Goal: Task Accomplishment & Management: Use online tool/utility

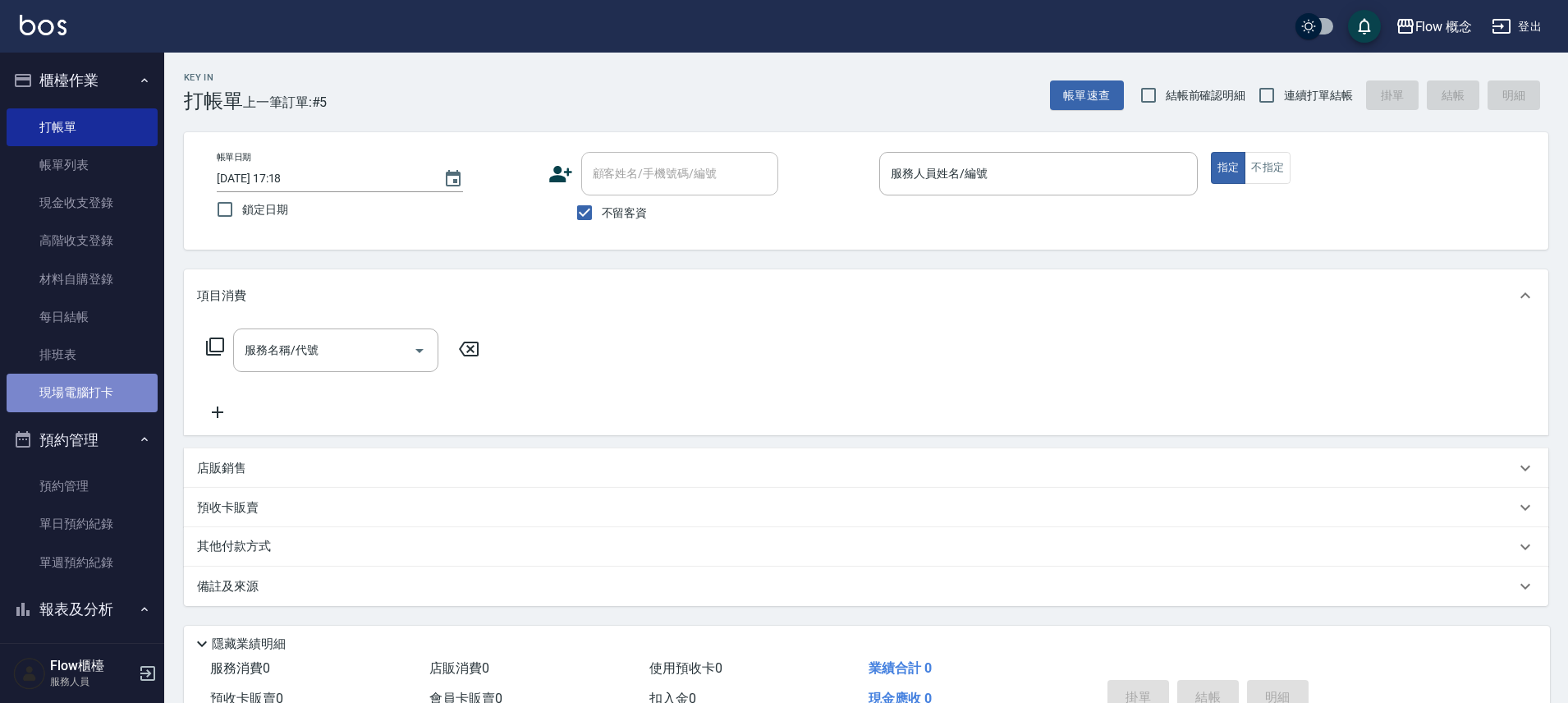
click at [132, 387] on link "現場電腦打卡" at bounding box center [81, 392] width 151 height 38
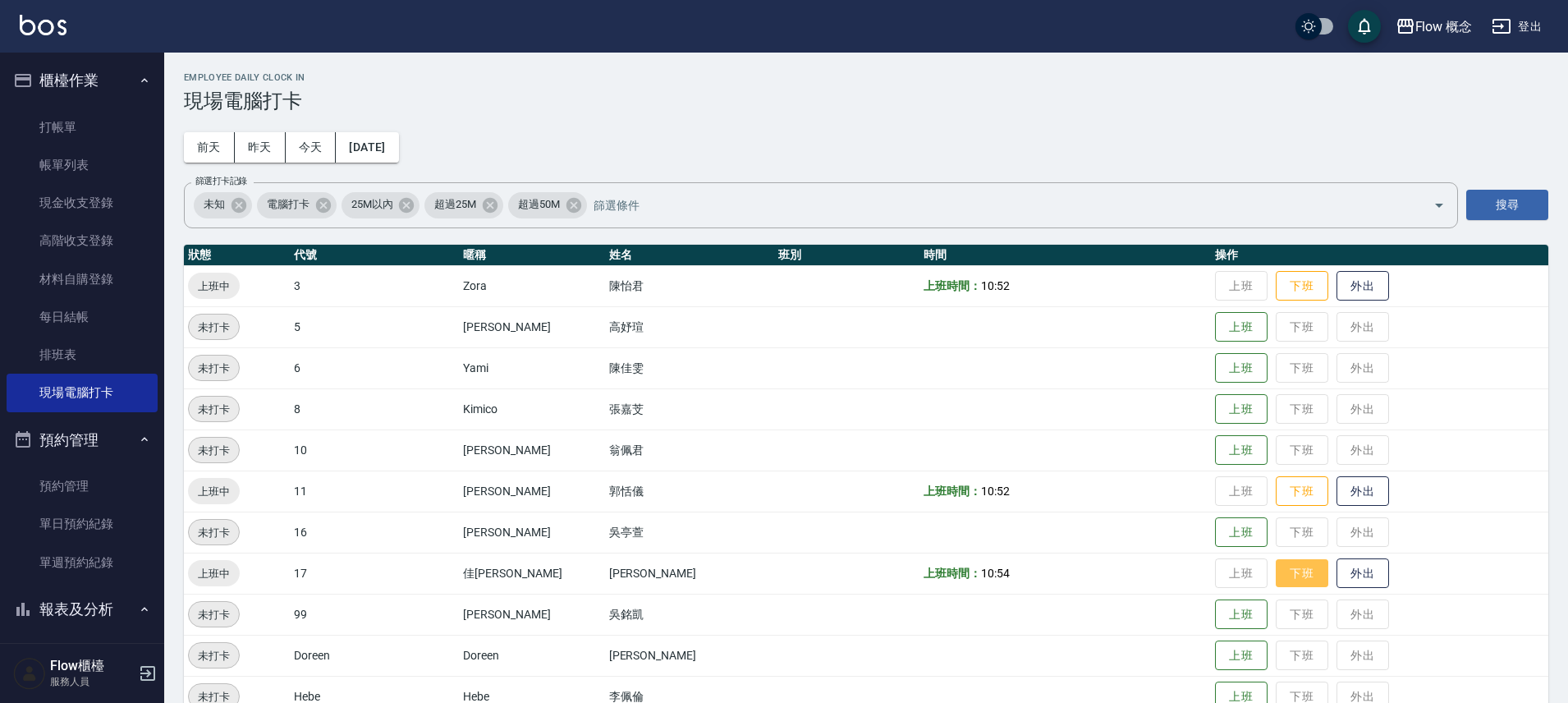
click at [1275, 571] on button "下班" at bounding box center [1301, 573] width 52 height 28
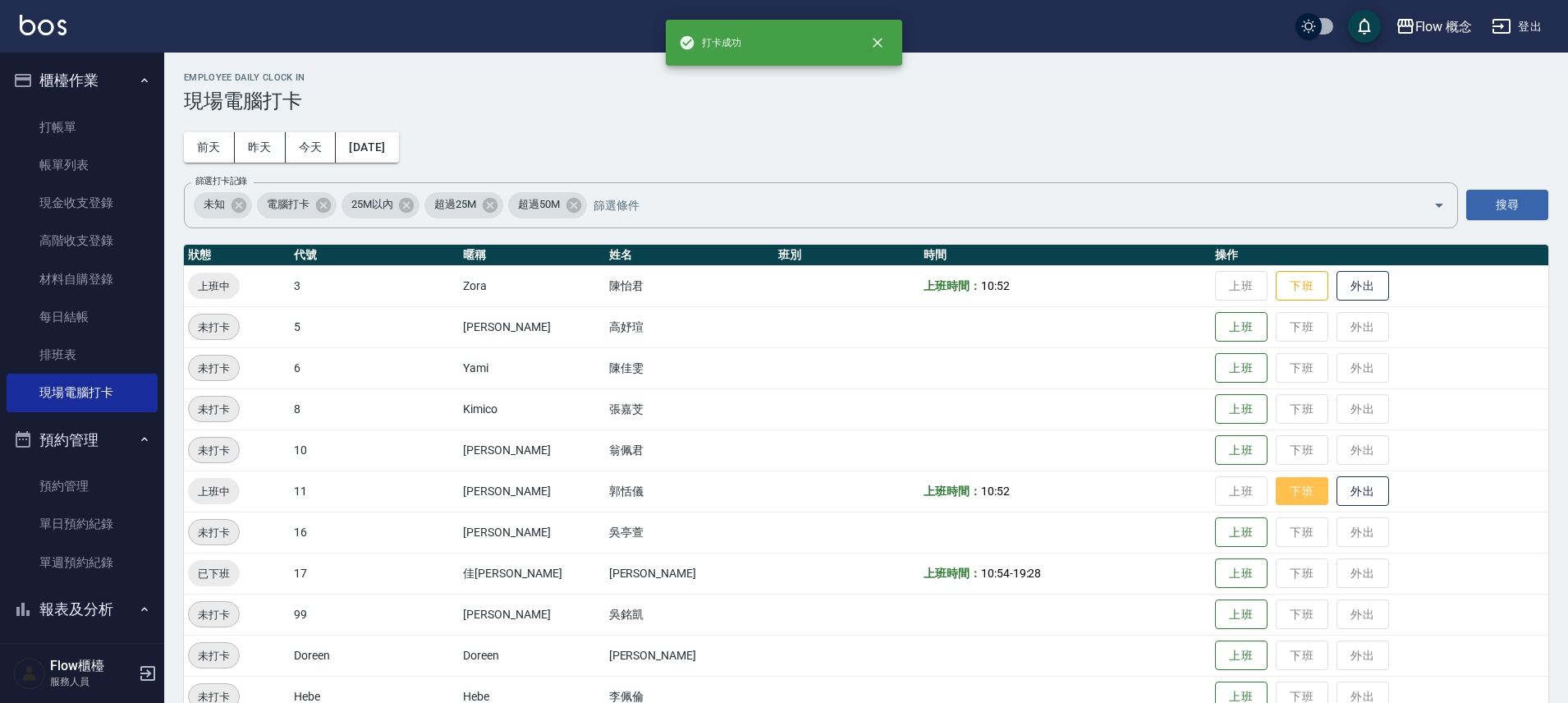
click at [1275, 483] on button "下班" at bounding box center [1301, 491] width 52 height 28
click at [1275, 283] on button "下班" at bounding box center [1301, 286] width 52 height 28
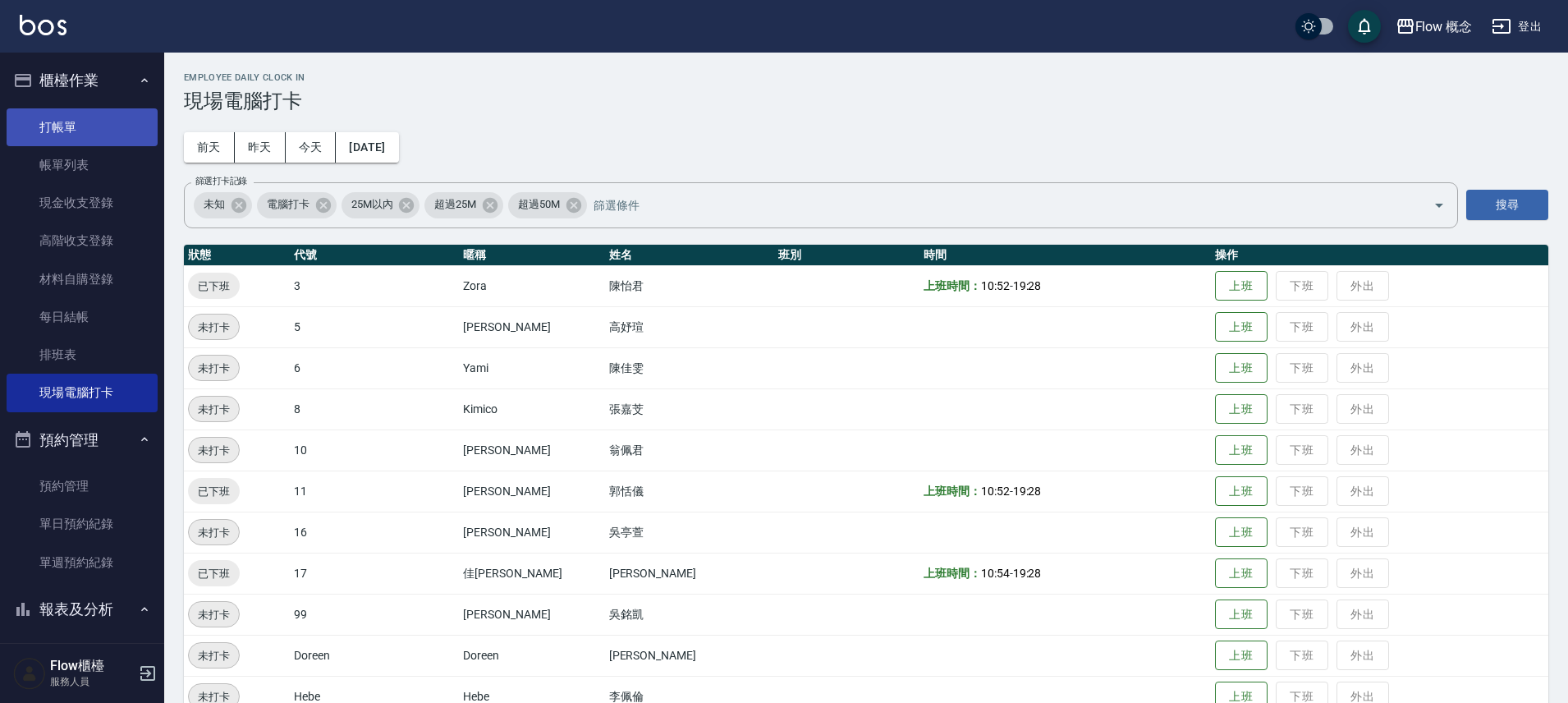
click at [78, 131] on link "打帳單" at bounding box center [81, 126] width 151 height 38
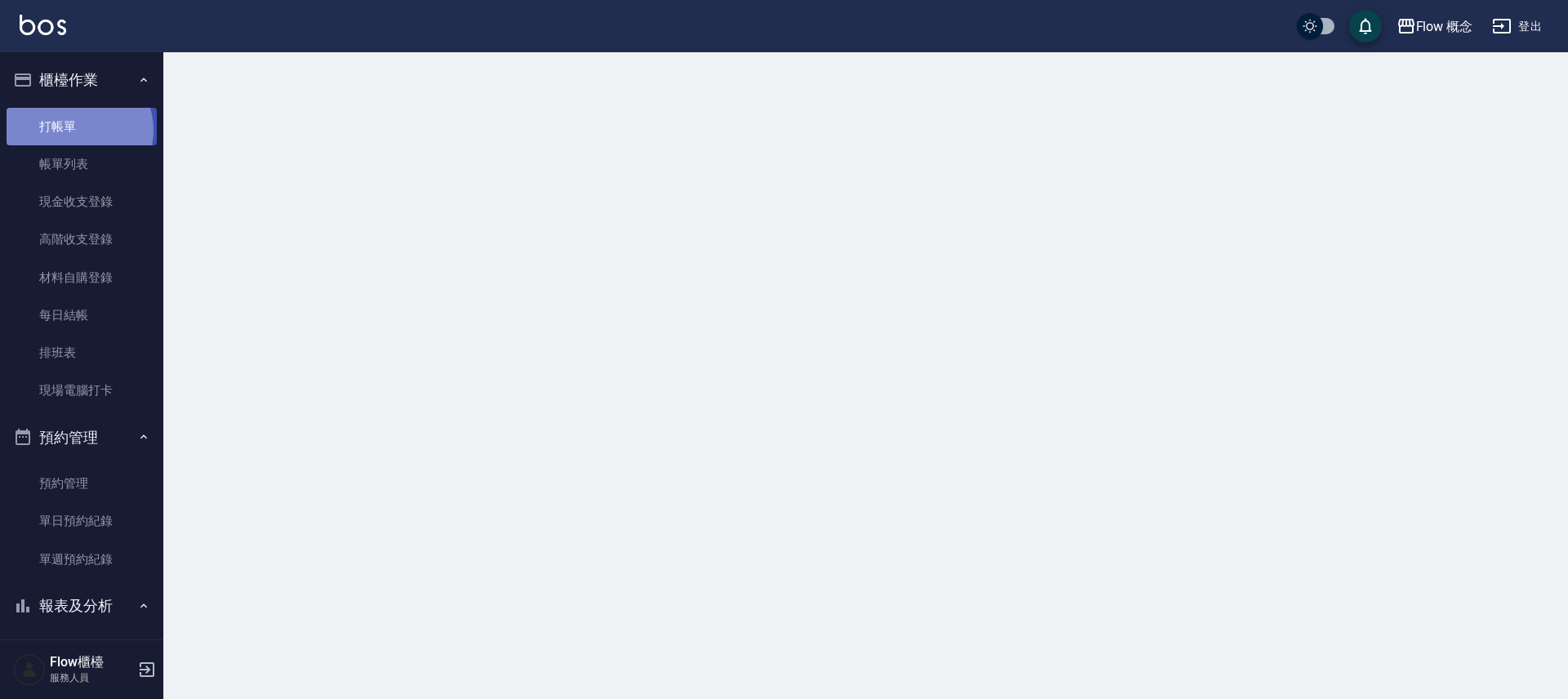
click at [77, 130] on link "打帳單" at bounding box center [81, 126] width 150 height 37
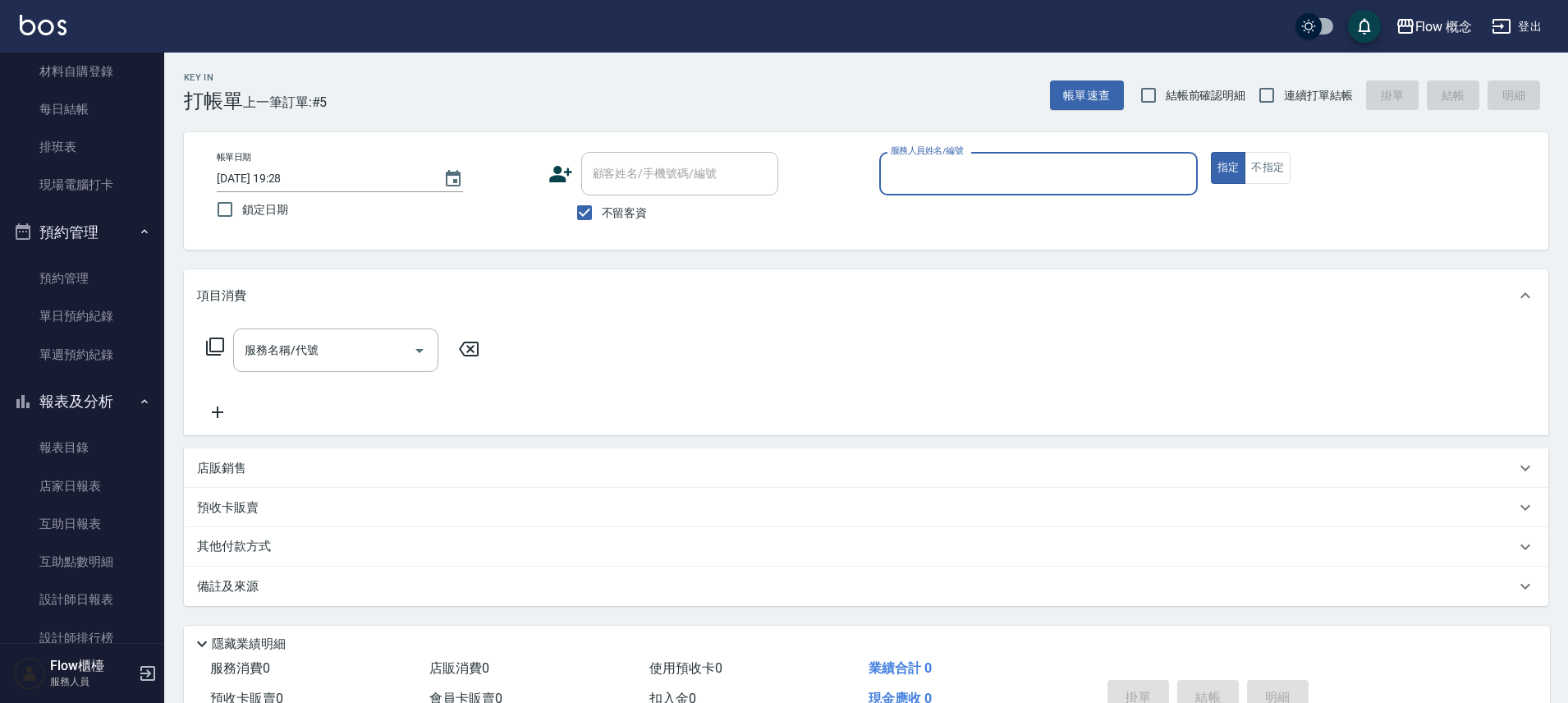
scroll to position [371, 0]
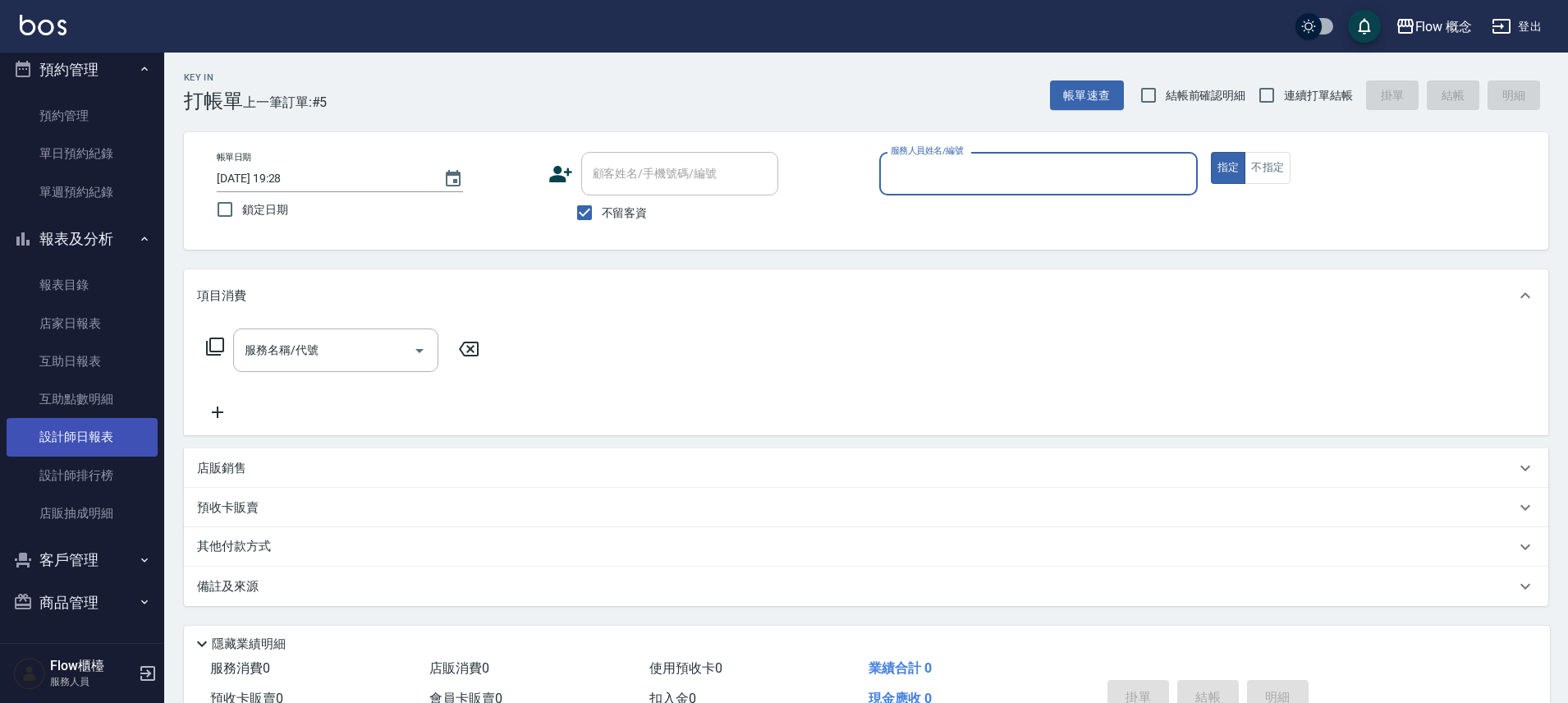
click at [66, 418] on link "設計師日報表" at bounding box center [81, 437] width 151 height 38
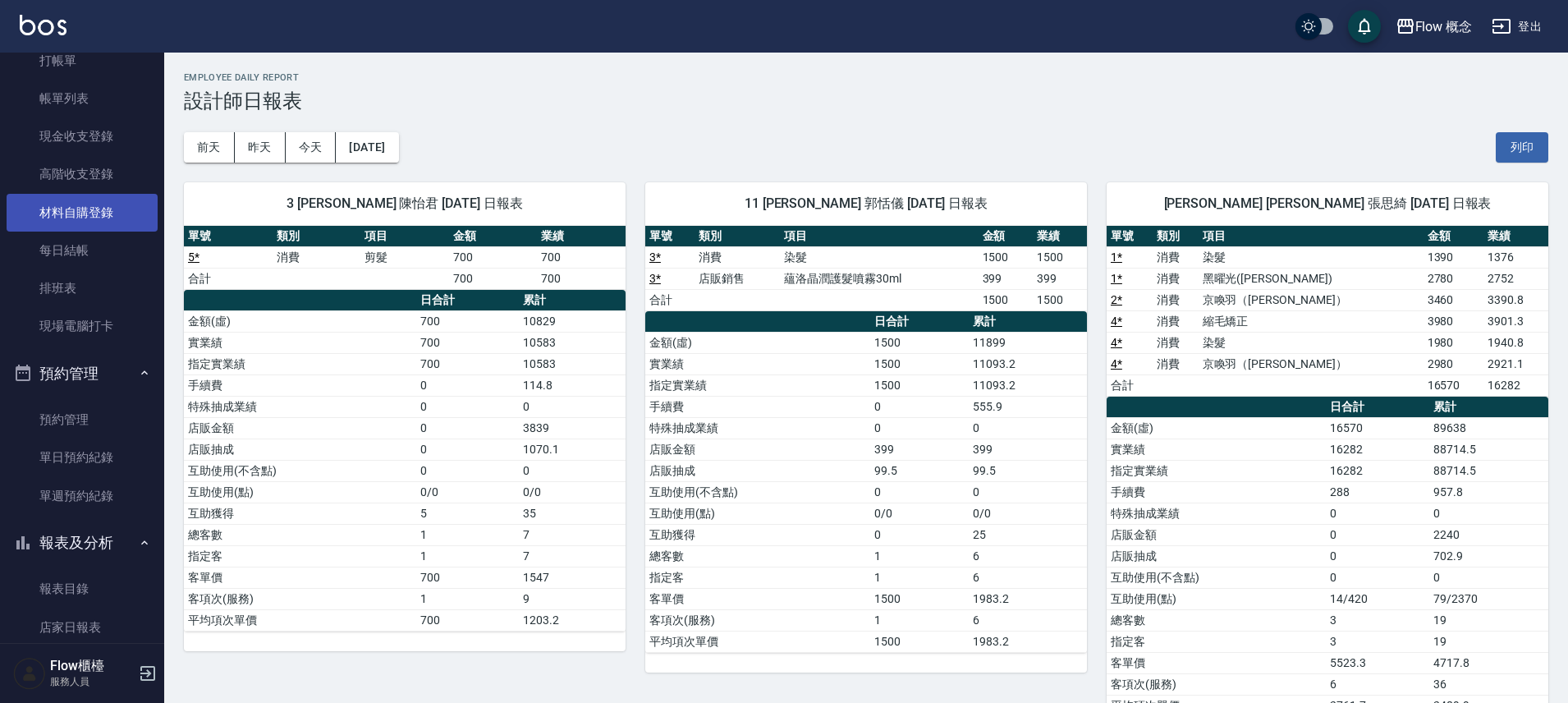
scroll to position [347, 0]
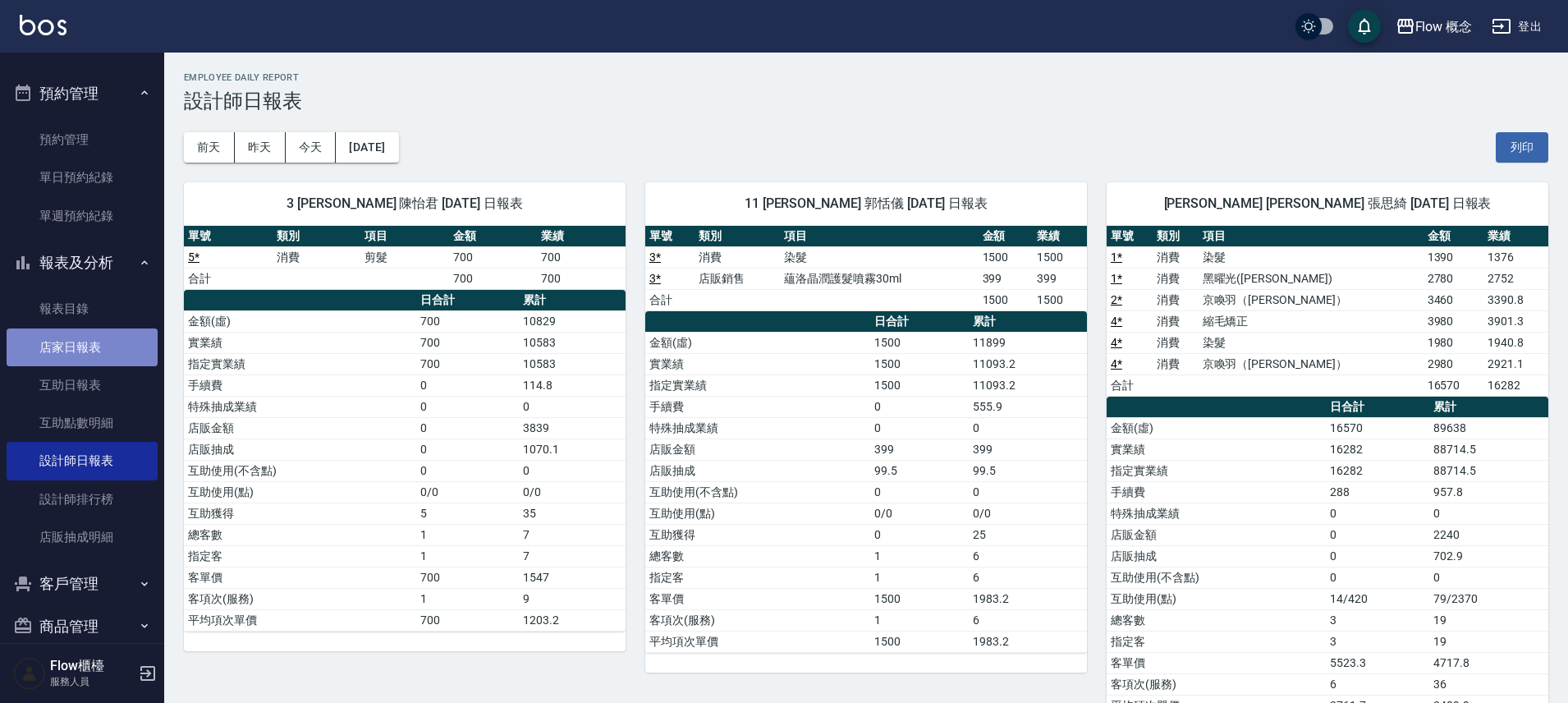
click at [112, 352] on link "店家日報表" at bounding box center [81, 347] width 151 height 38
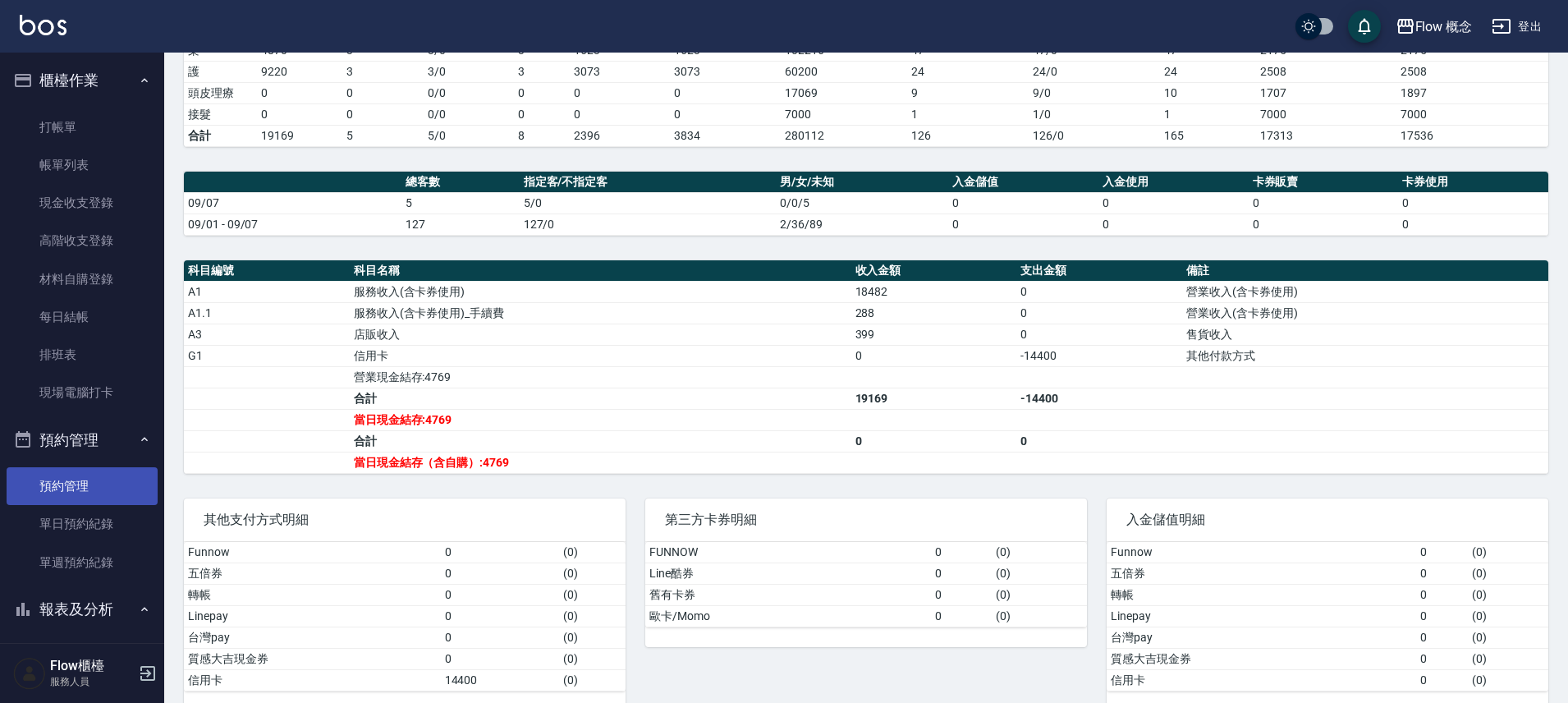
click at [124, 135] on link "打帳單" at bounding box center [81, 126] width 151 height 38
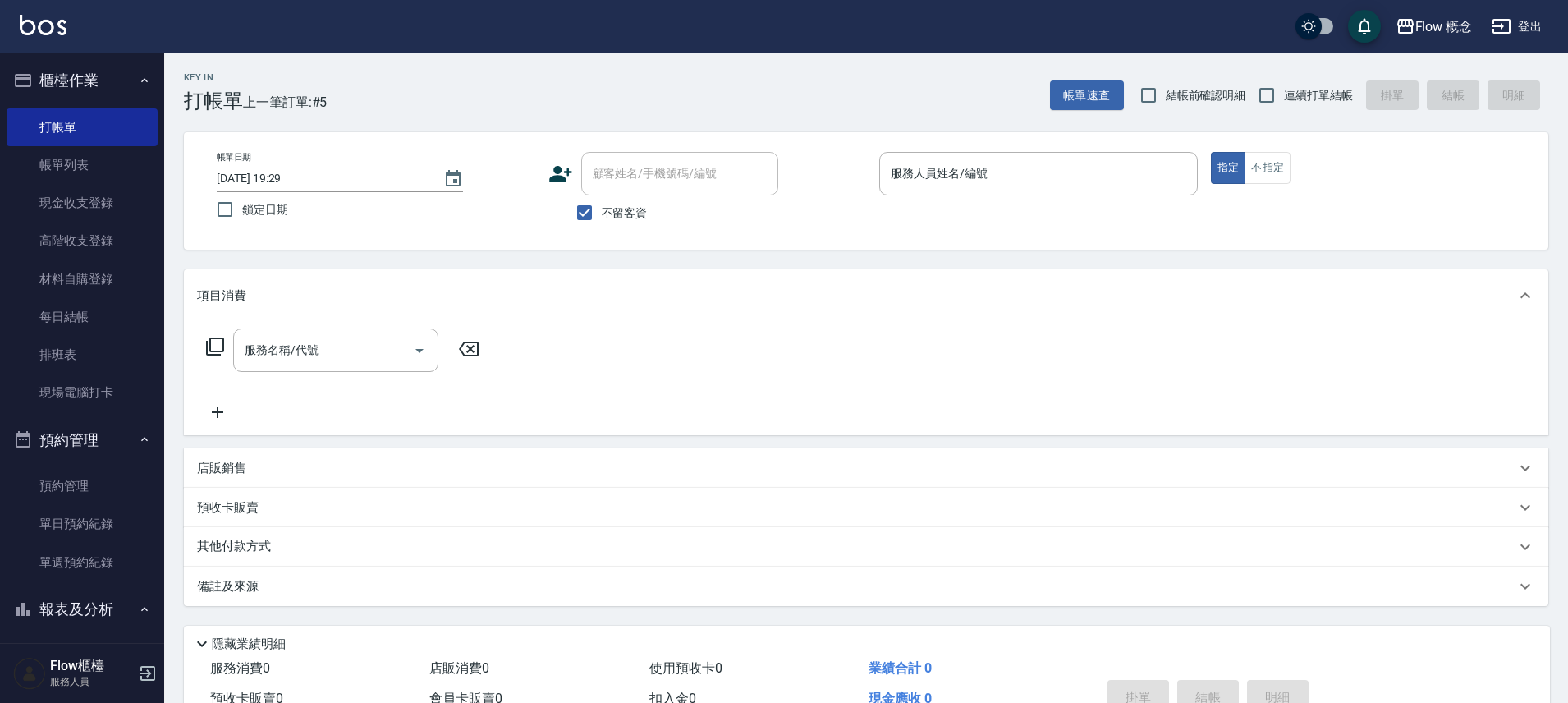
click at [921, 199] on p at bounding box center [1038, 204] width 318 height 17
click at [930, 175] on input "服務人員姓名/編號" at bounding box center [1038, 173] width 304 height 28
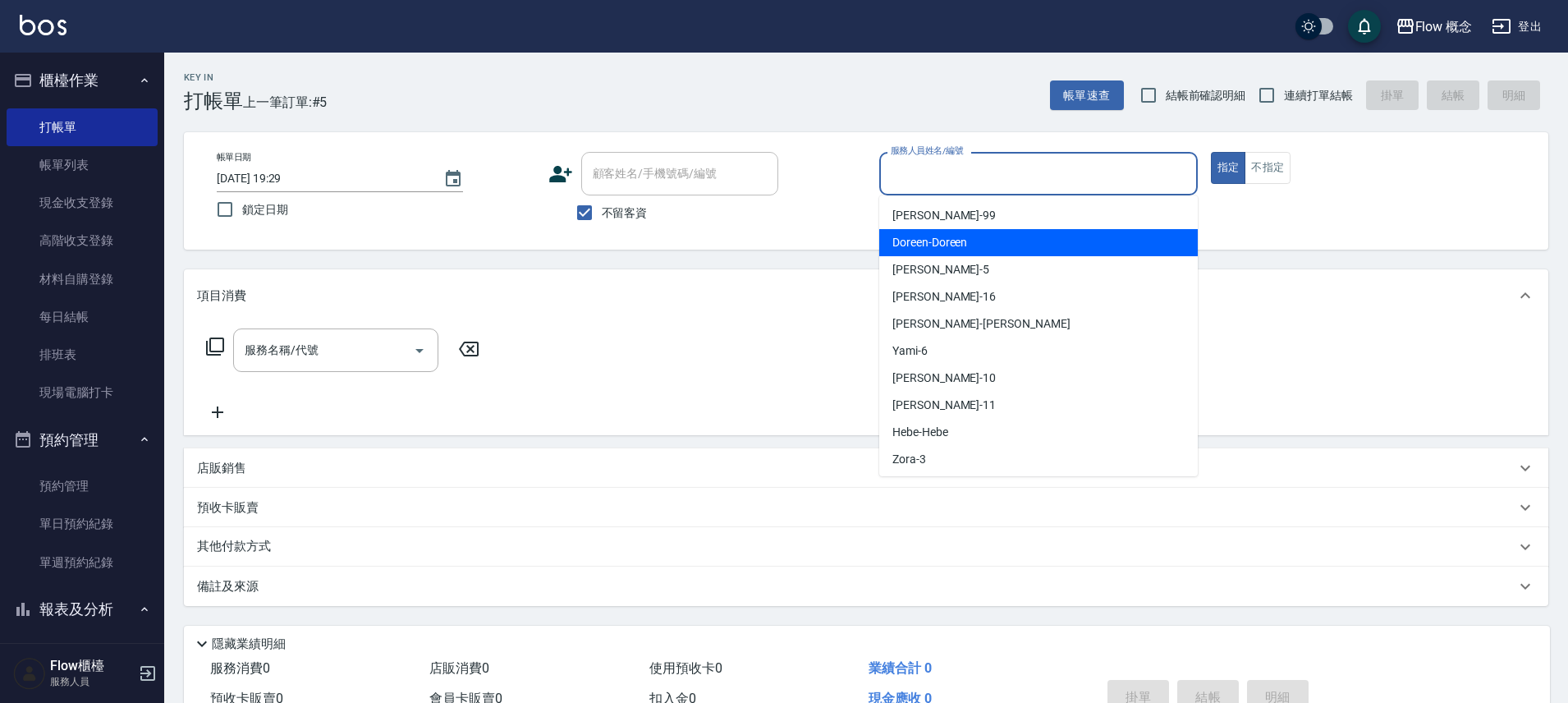
click at [934, 247] on span "[PERSON_NAME]" at bounding box center [929, 243] width 75 height 17
type input "[PERSON_NAME]"
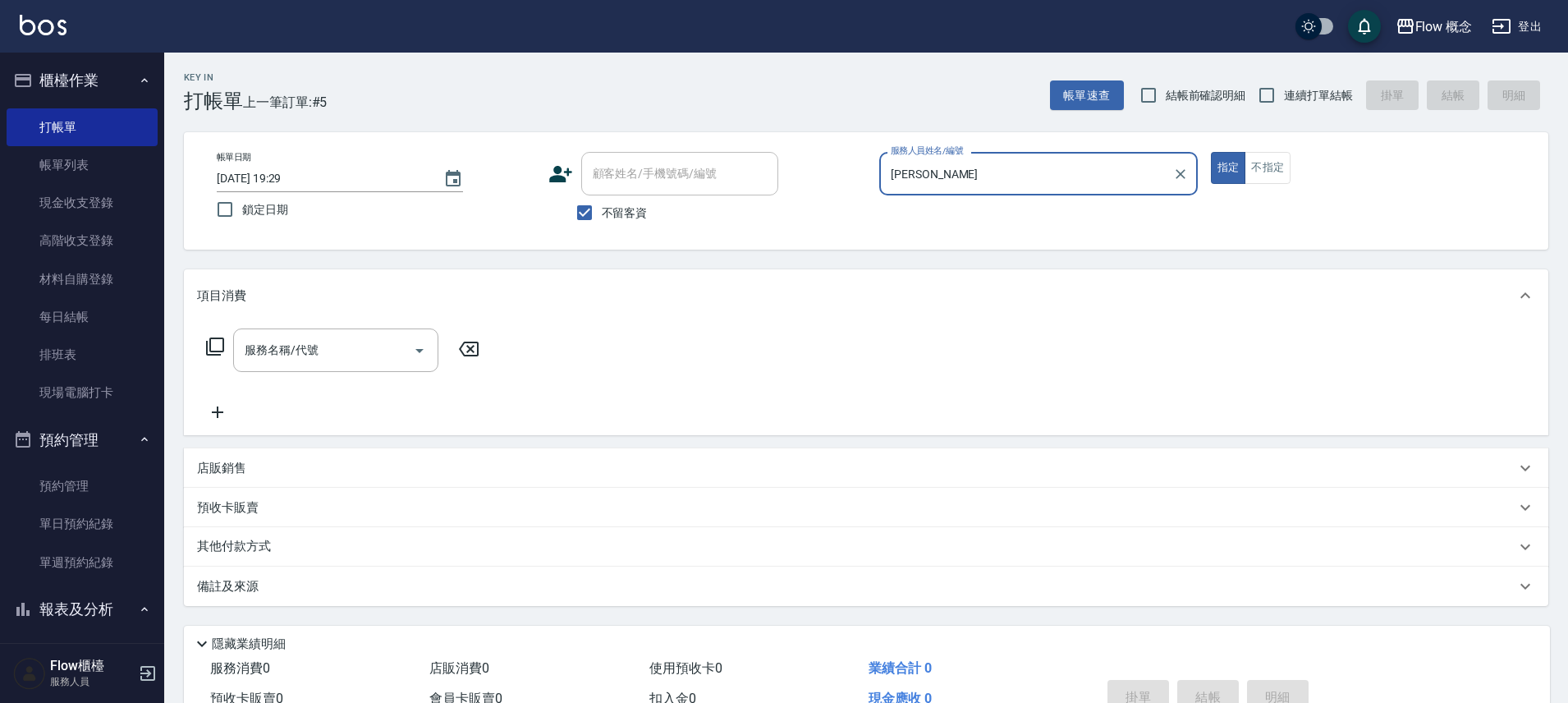
click at [413, 323] on div "服務名稱/代號 服務名稱/代號" at bounding box center [865, 379] width 1364 height 114
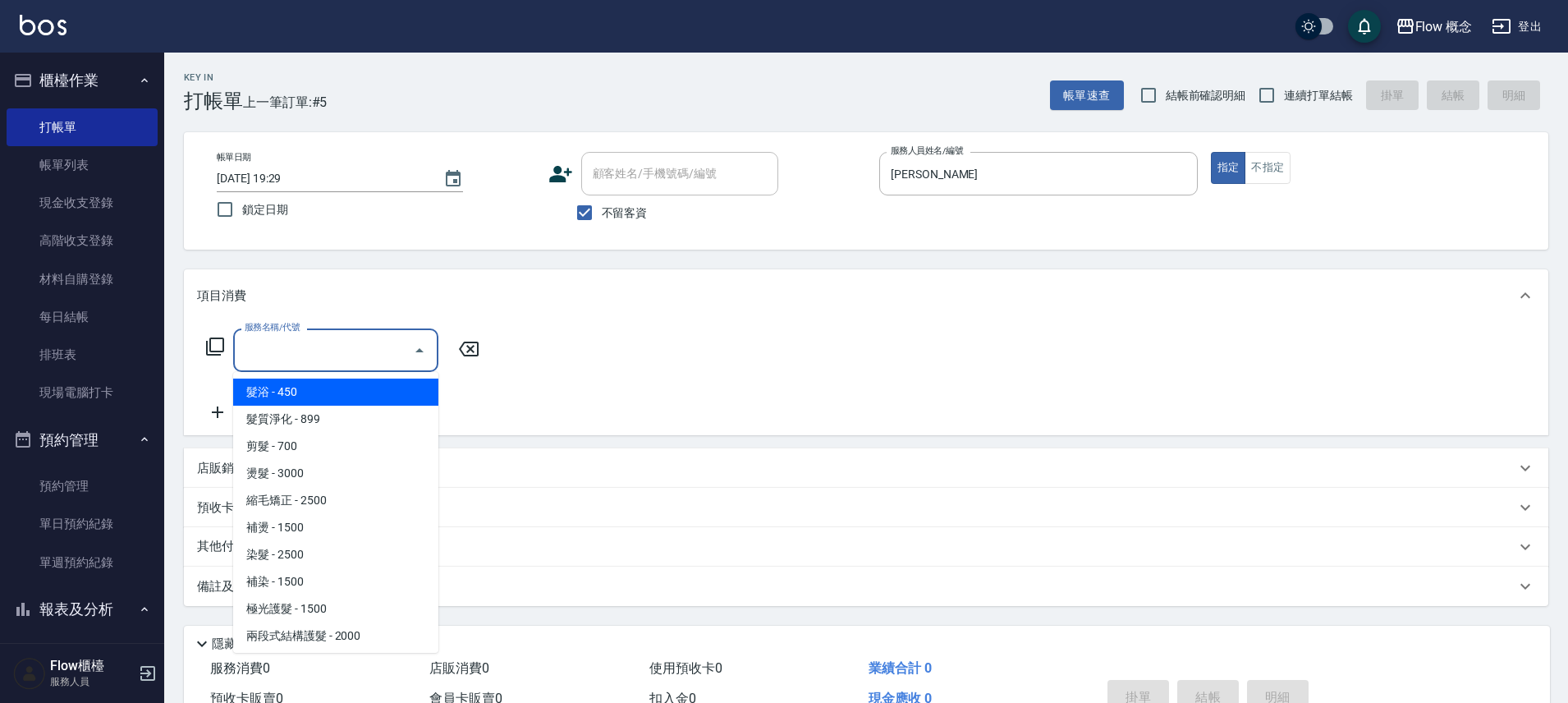
click at [396, 347] on input "服務名稱/代號" at bounding box center [323, 350] width 166 height 28
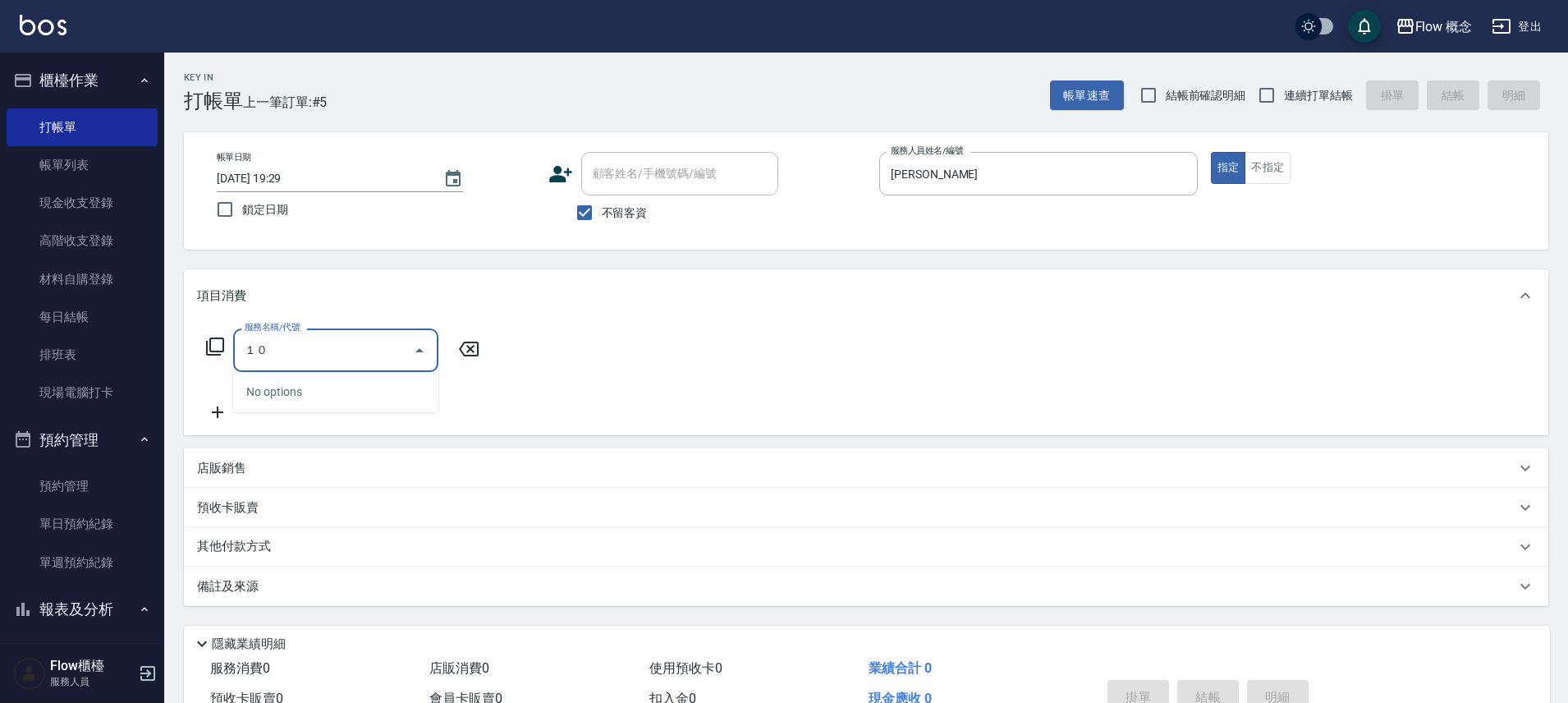
type input "１"
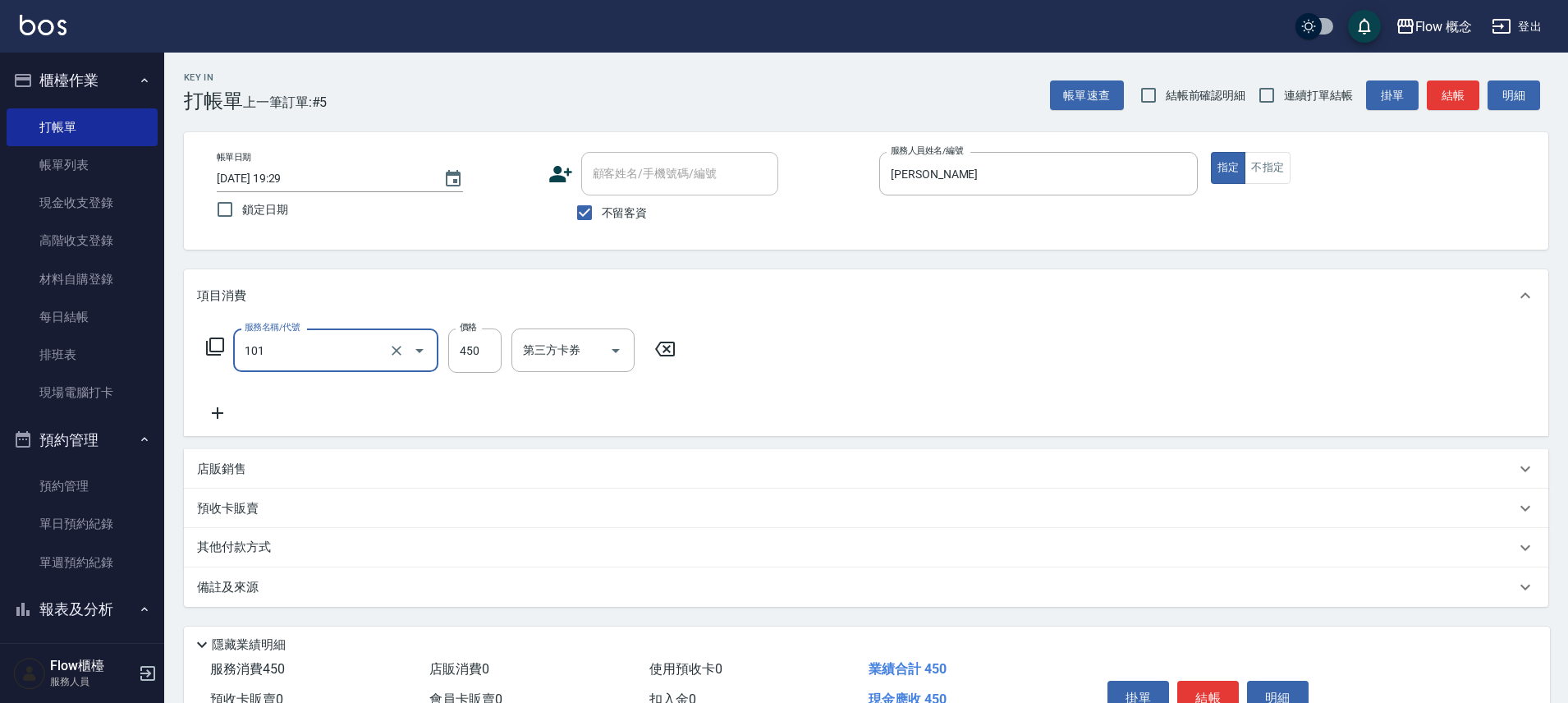
type input "髮浴 (101)"
type input "3000"
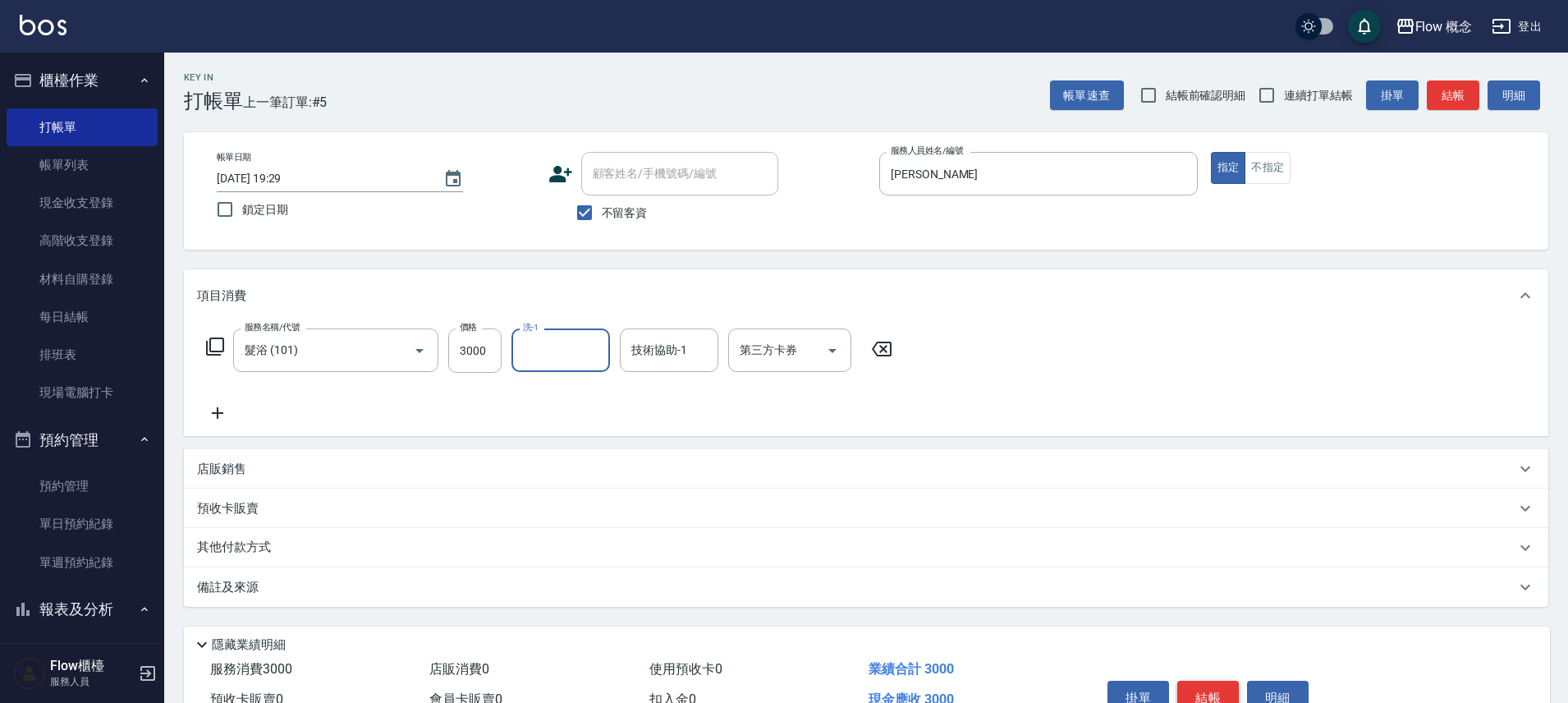
click at [1230, 698] on button "結帳" at bounding box center [1207, 698] width 61 height 35
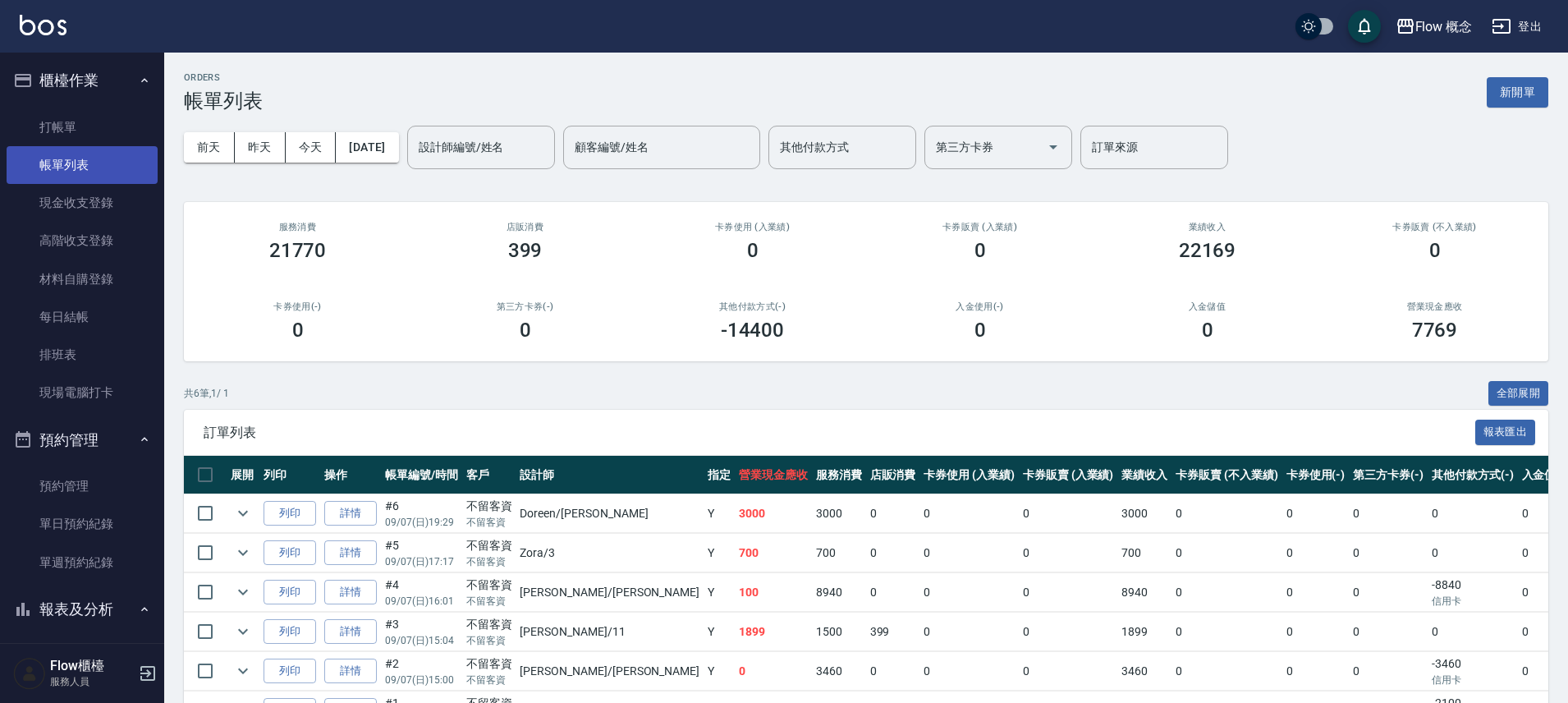
click at [70, 151] on link "帳單列表" at bounding box center [81, 165] width 151 height 38
click at [80, 140] on link "打帳單" at bounding box center [81, 126] width 151 height 38
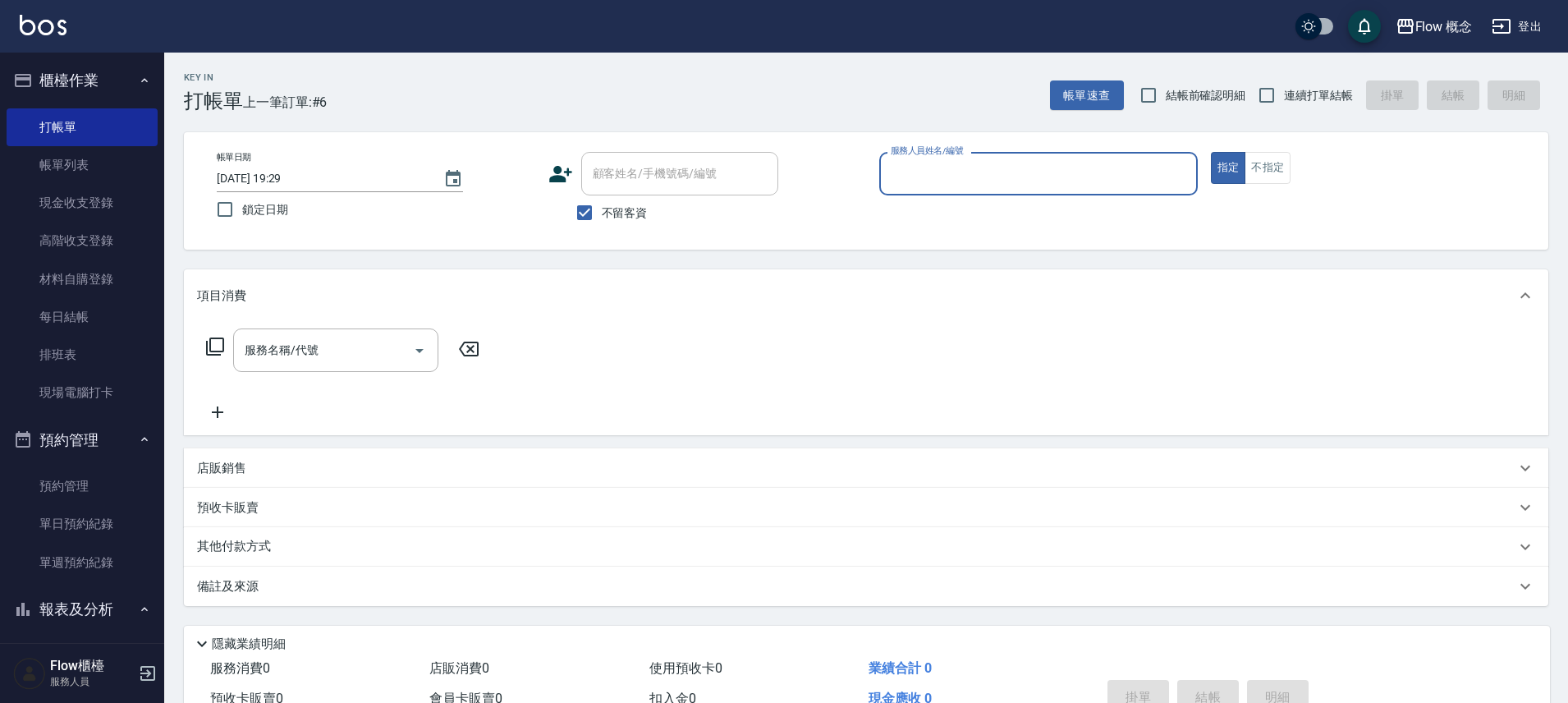
click at [907, 179] on input "服務人員姓名/編號" at bounding box center [1038, 173] width 304 height 28
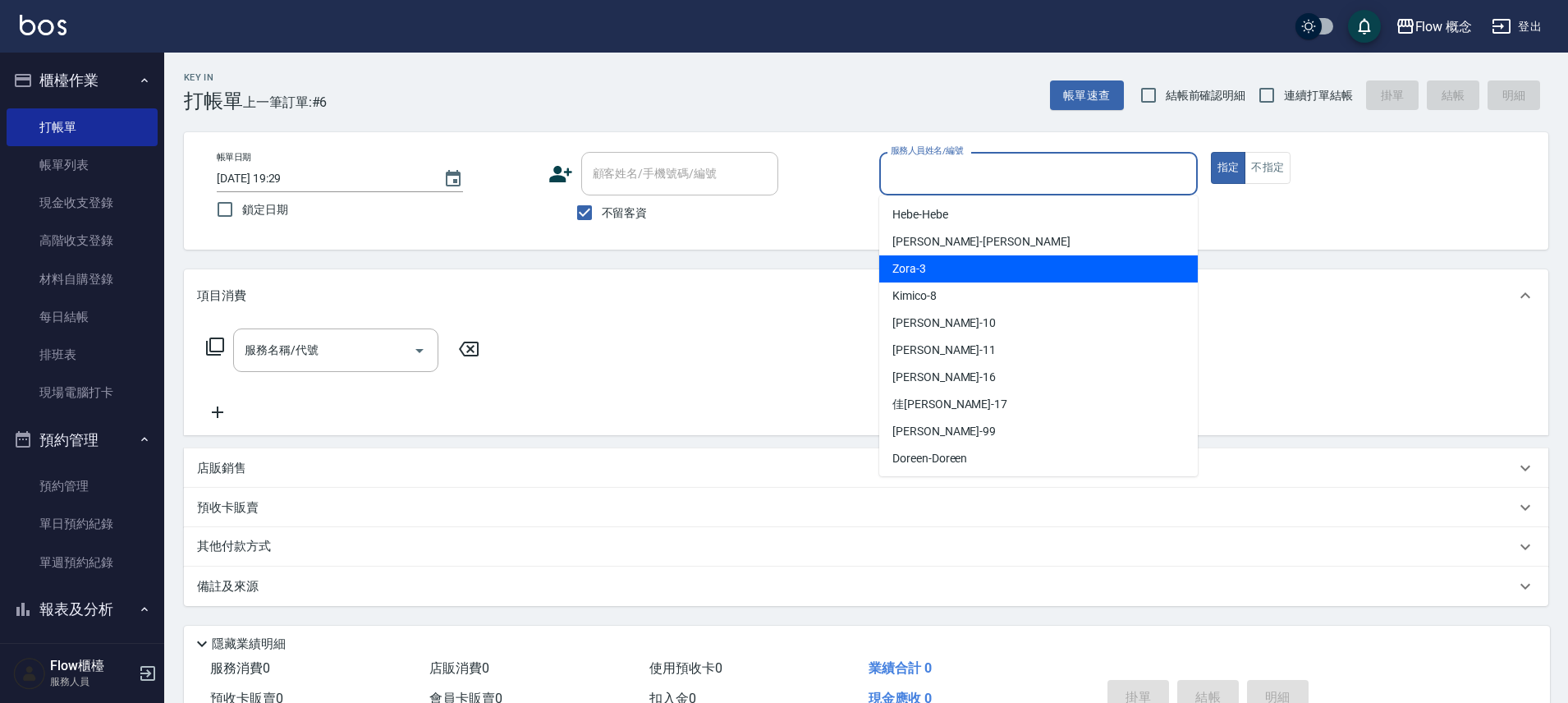
scroll to position [58, 0]
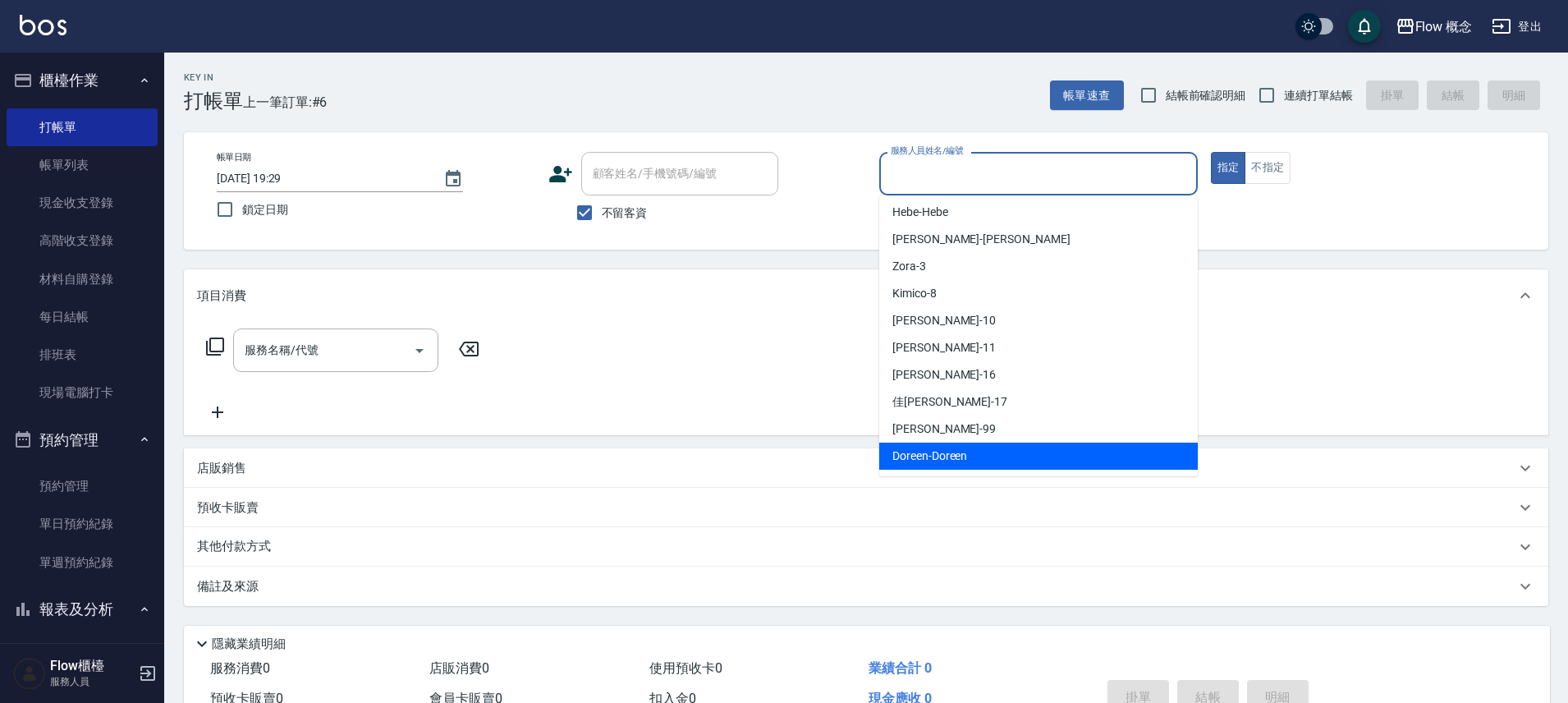
click at [938, 453] on span "[PERSON_NAME]" at bounding box center [929, 456] width 75 height 17
type input "[PERSON_NAME]"
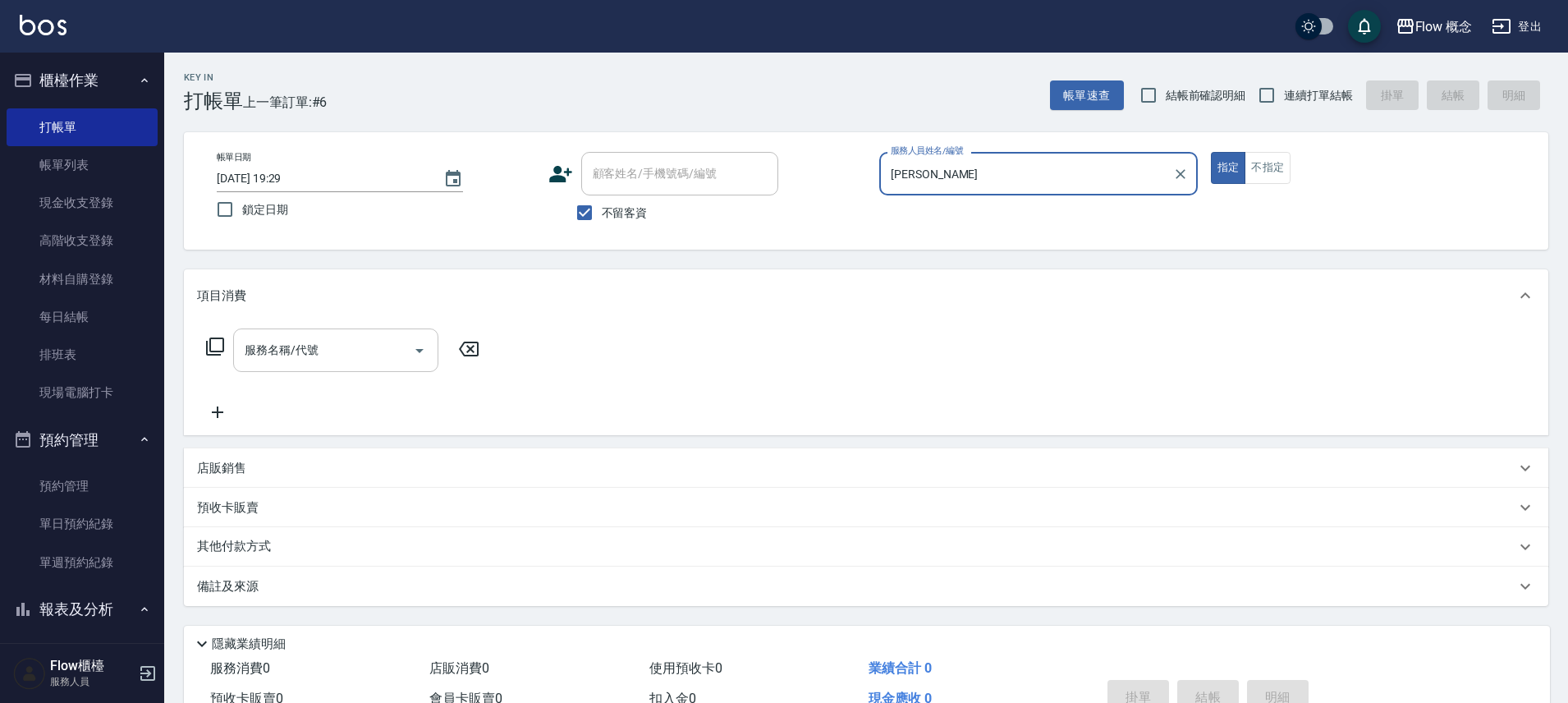
click at [355, 364] on div "服務名稱/代號" at bounding box center [336, 351] width 205 height 44
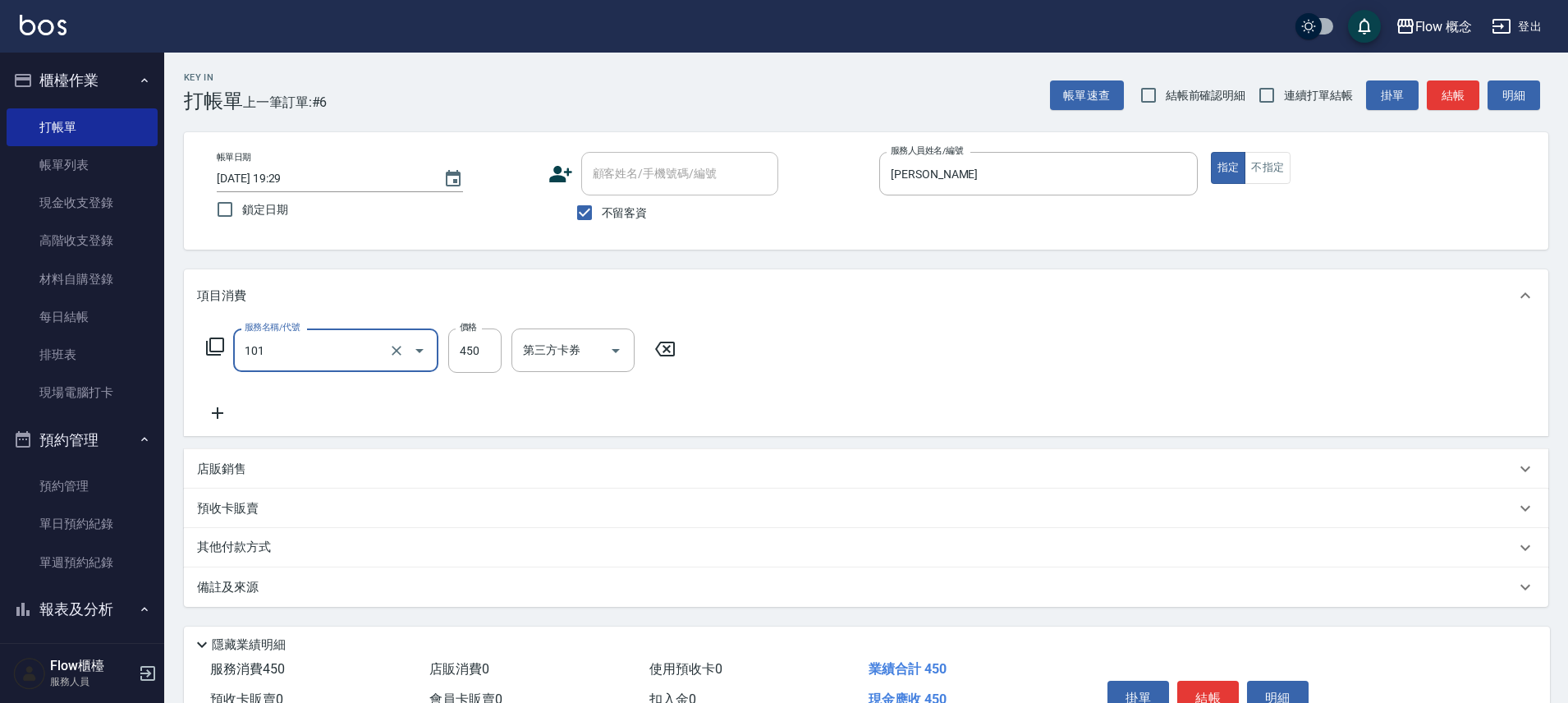
type input "髮浴 (101)"
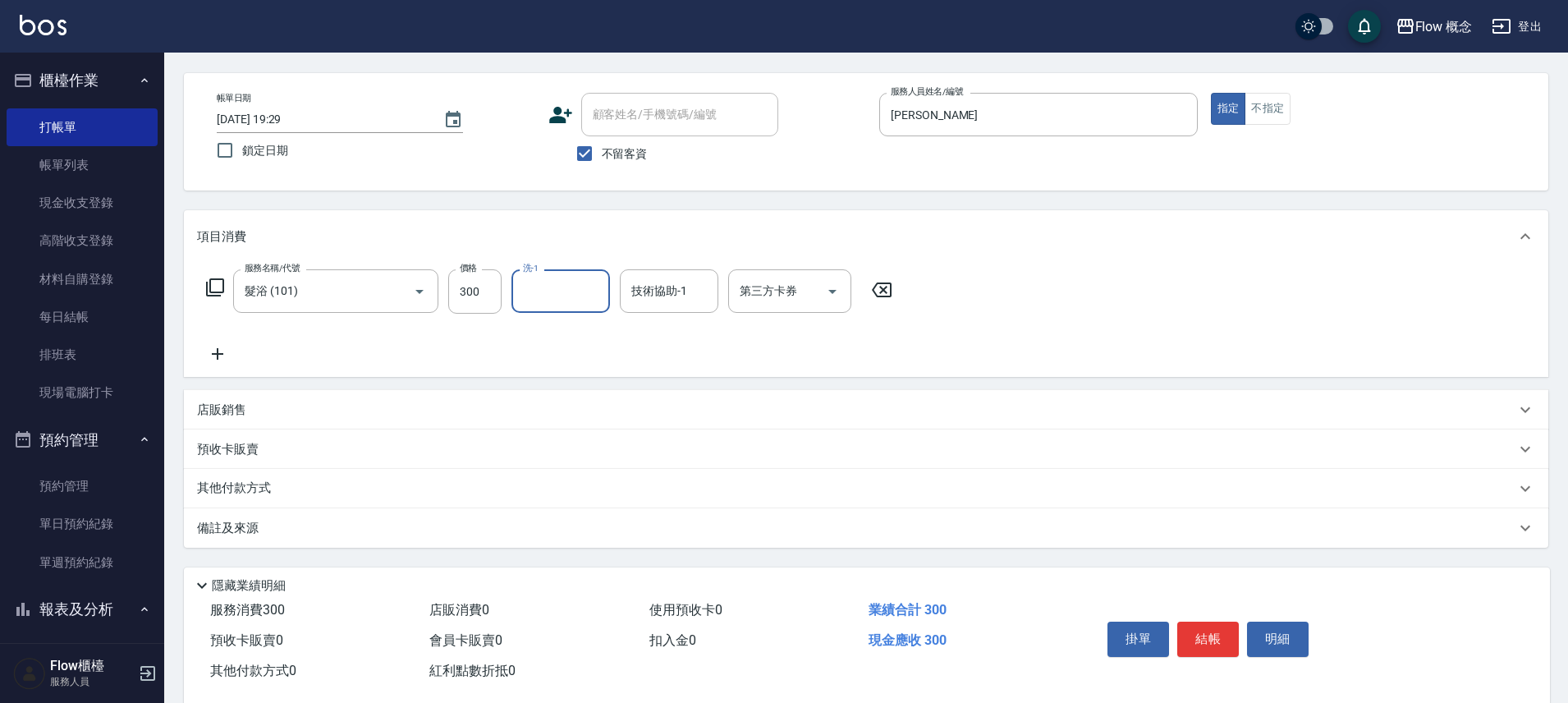
scroll to position [90, 0]
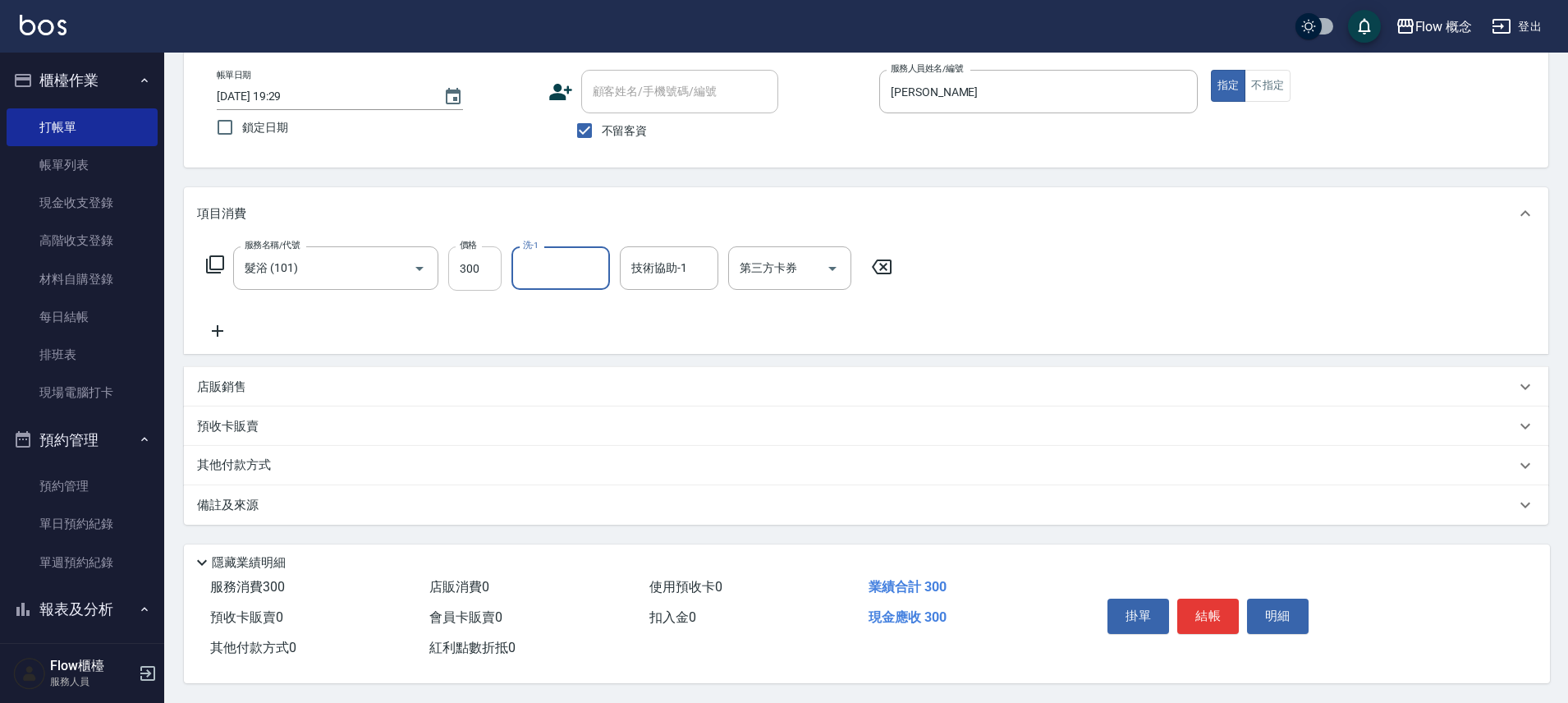
click at [482, 282] on input "300" at bounding box center [475, 268] width 53 height 44
type input "3000"
click at [1193, 622] on button "結帳" at bounding box center [1207, 616] width 61 height 35
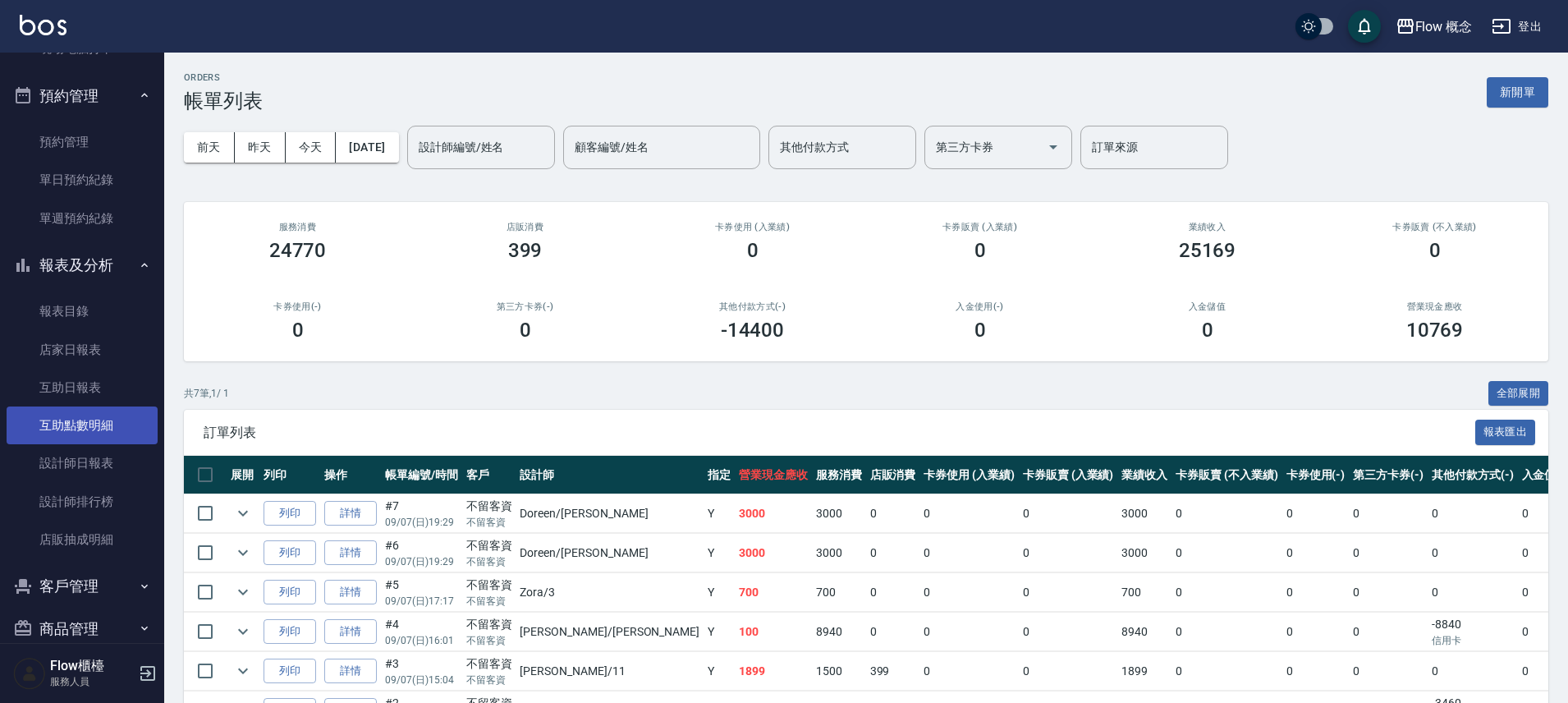
scroll to position [371, 0]
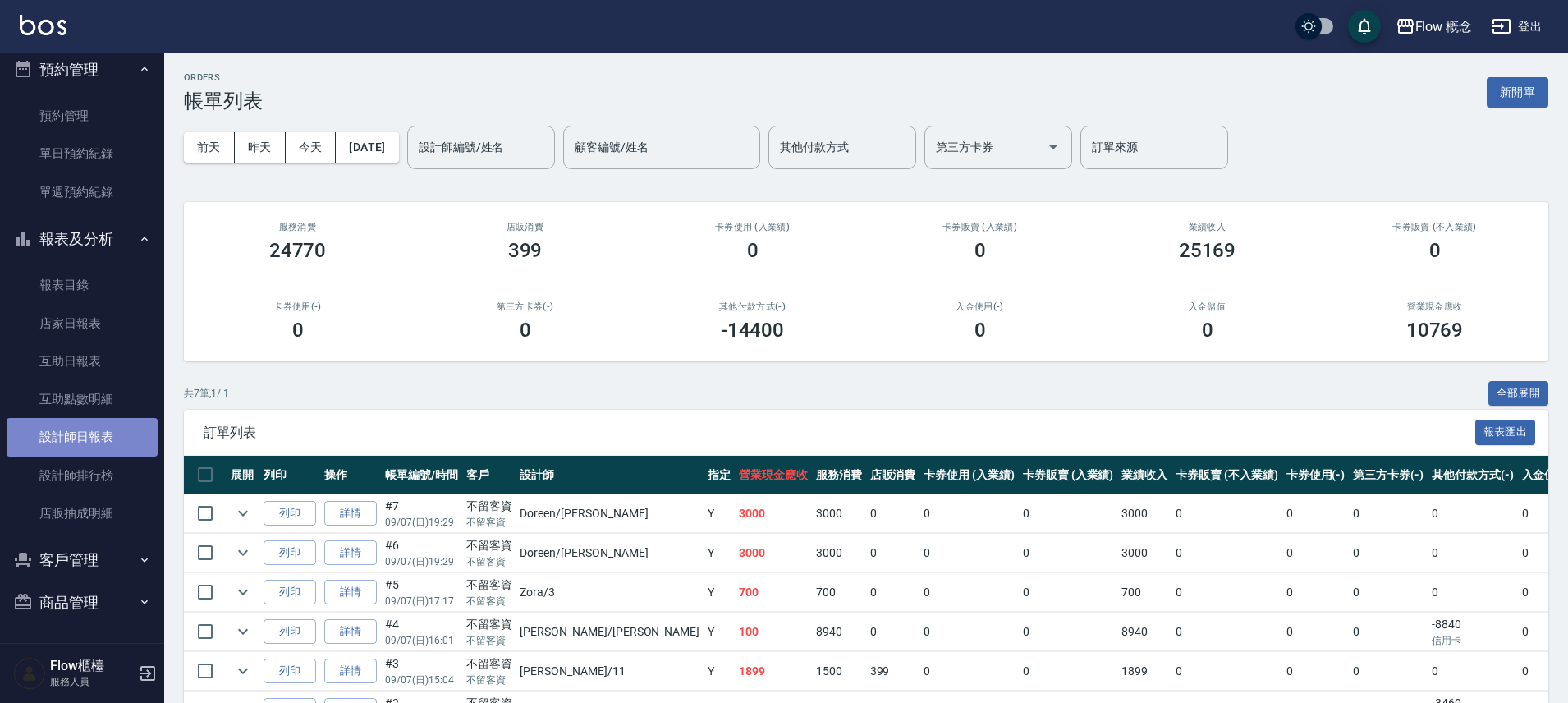
click at [117, 437] on link "設計師日報表" at bounding box center [81, 437] width 151 height 38
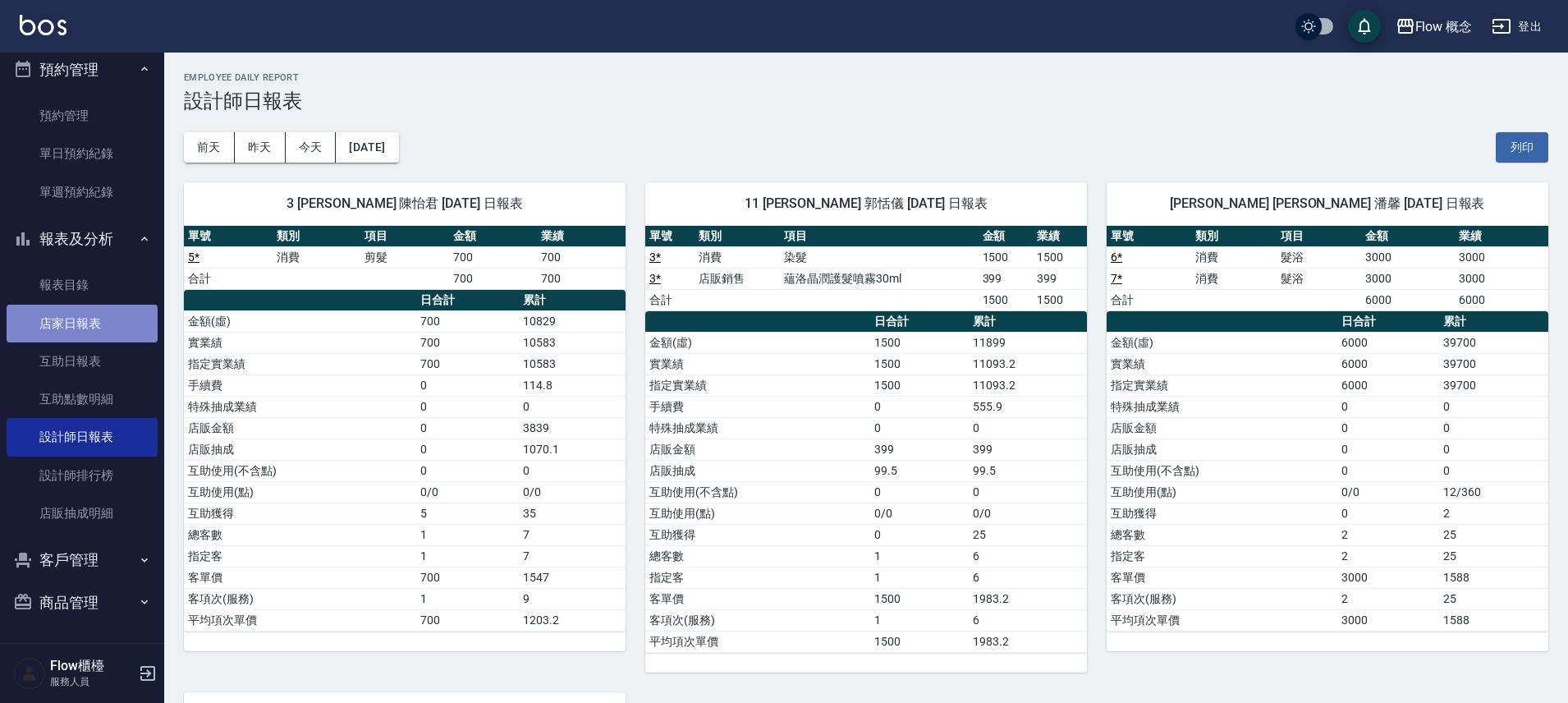
click at [101, 309] on link "店家日報表" at bounding box center [81, 323] width 151 height 38
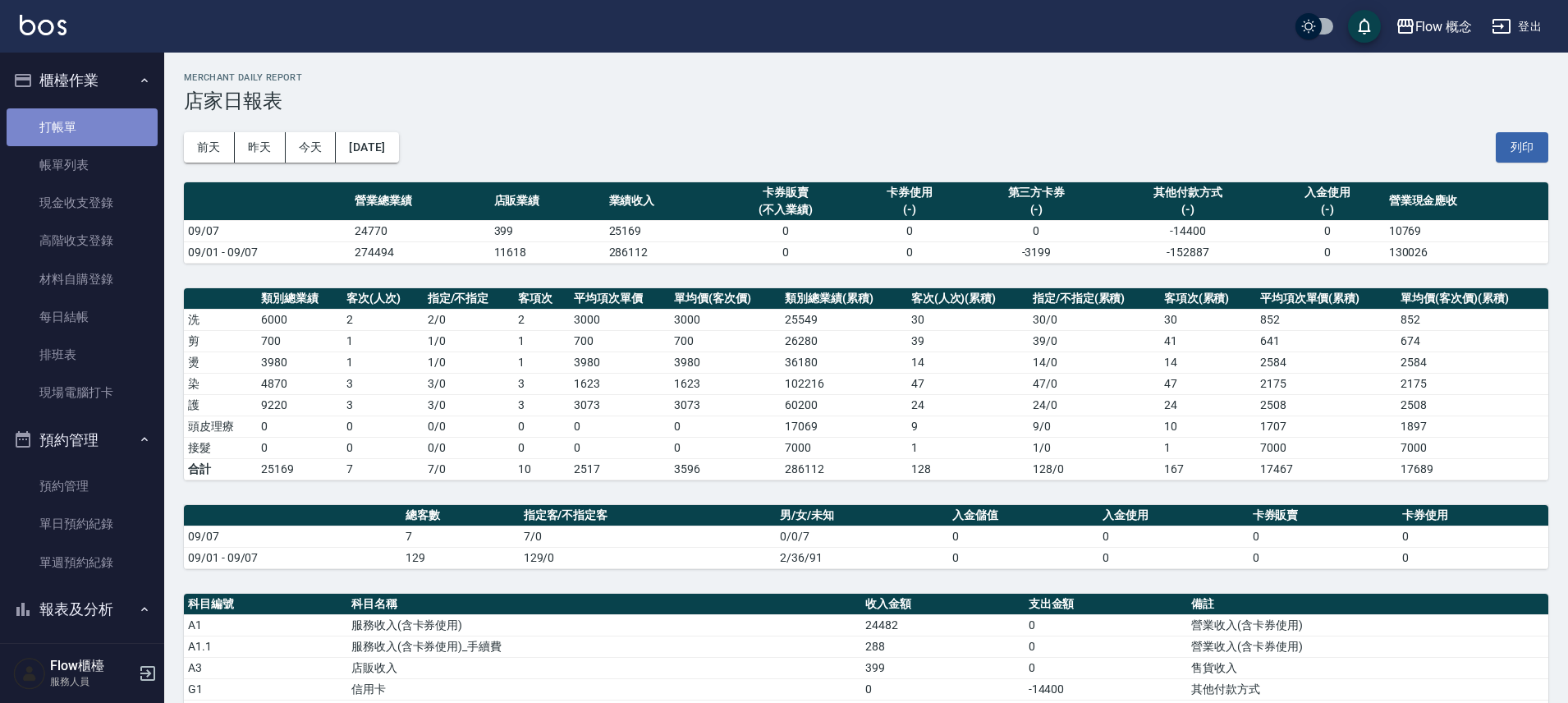
click at [100, 145] on link "打帳單" at bounding box center [81, 126] width 151 height 38
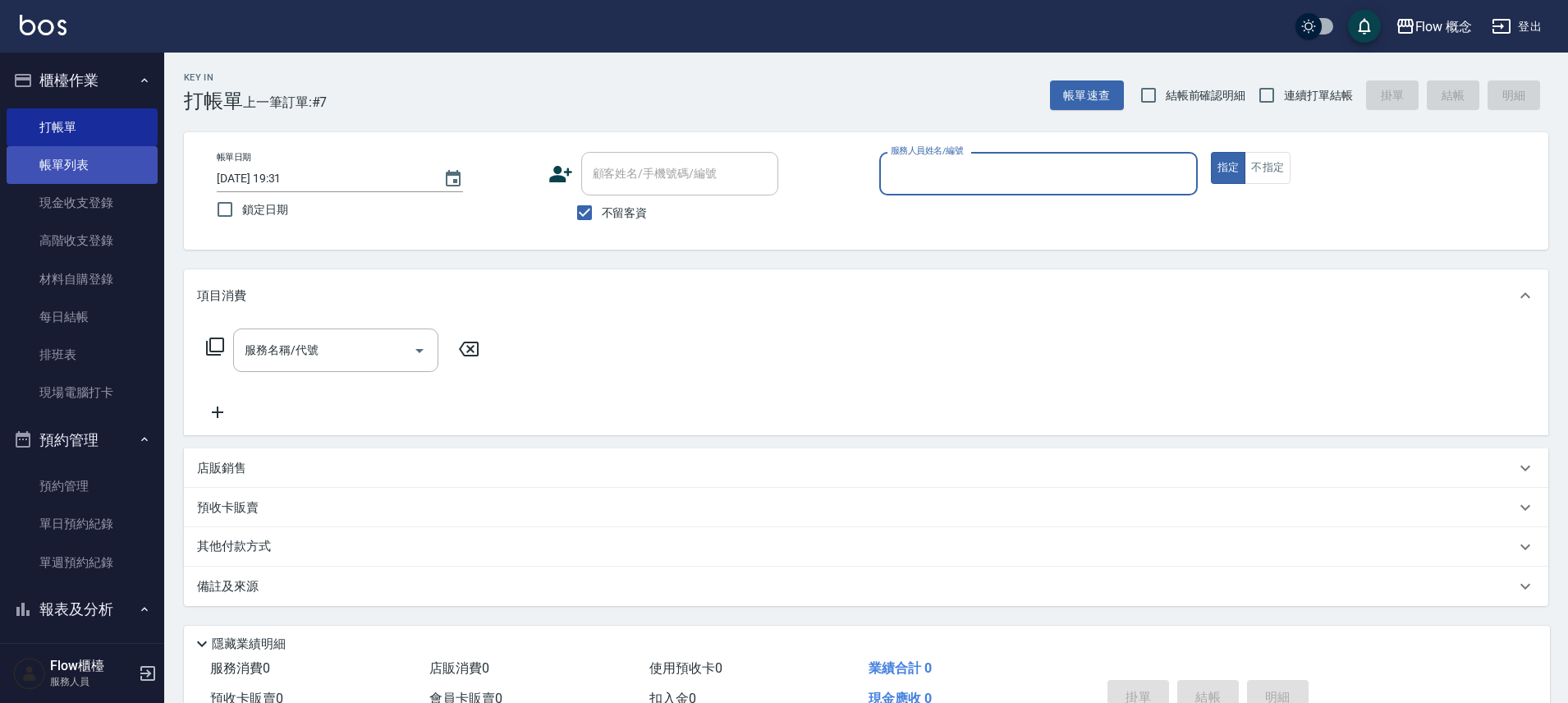
click at [106, 164] on link "帳單列表" at bounding box center [81, 165] width 151 height 38
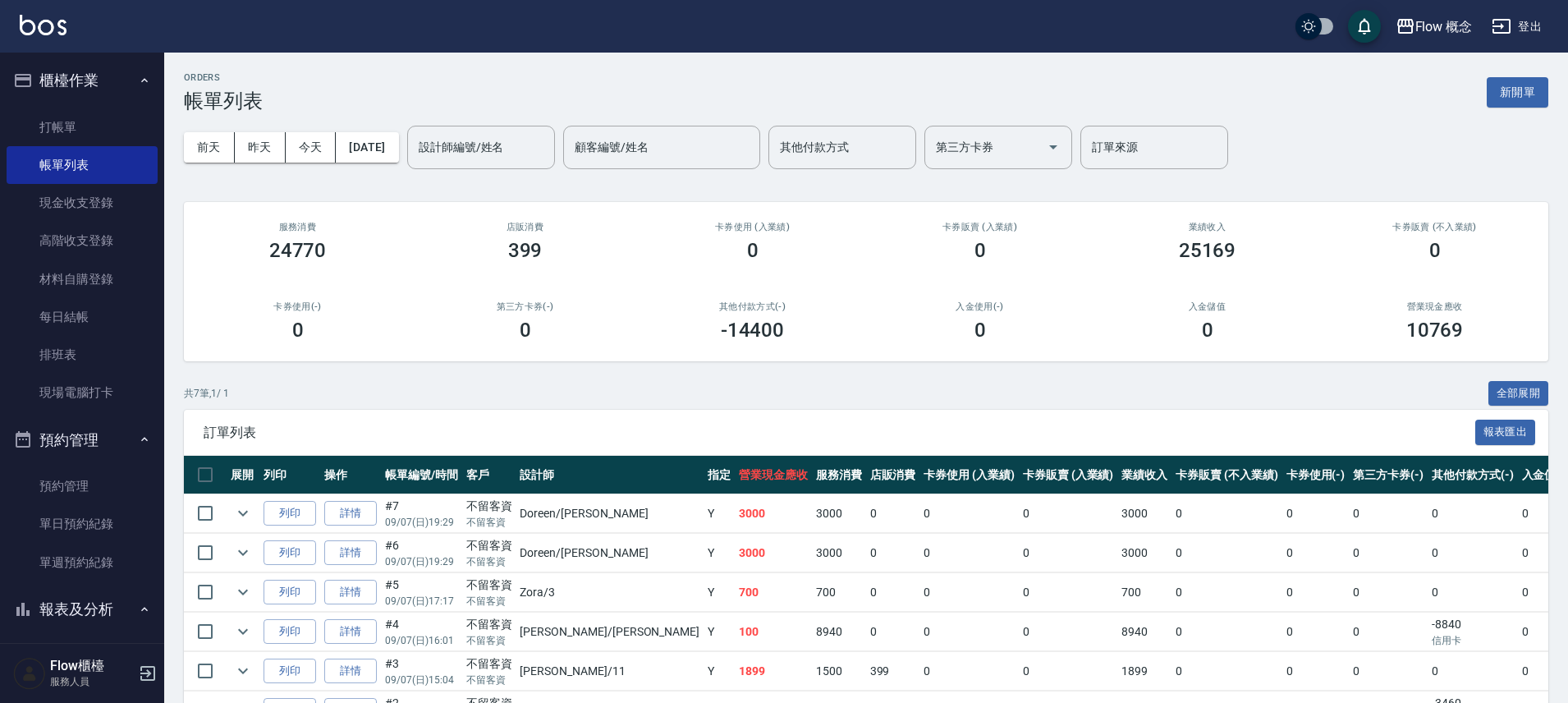
scroll to position [144, 0]
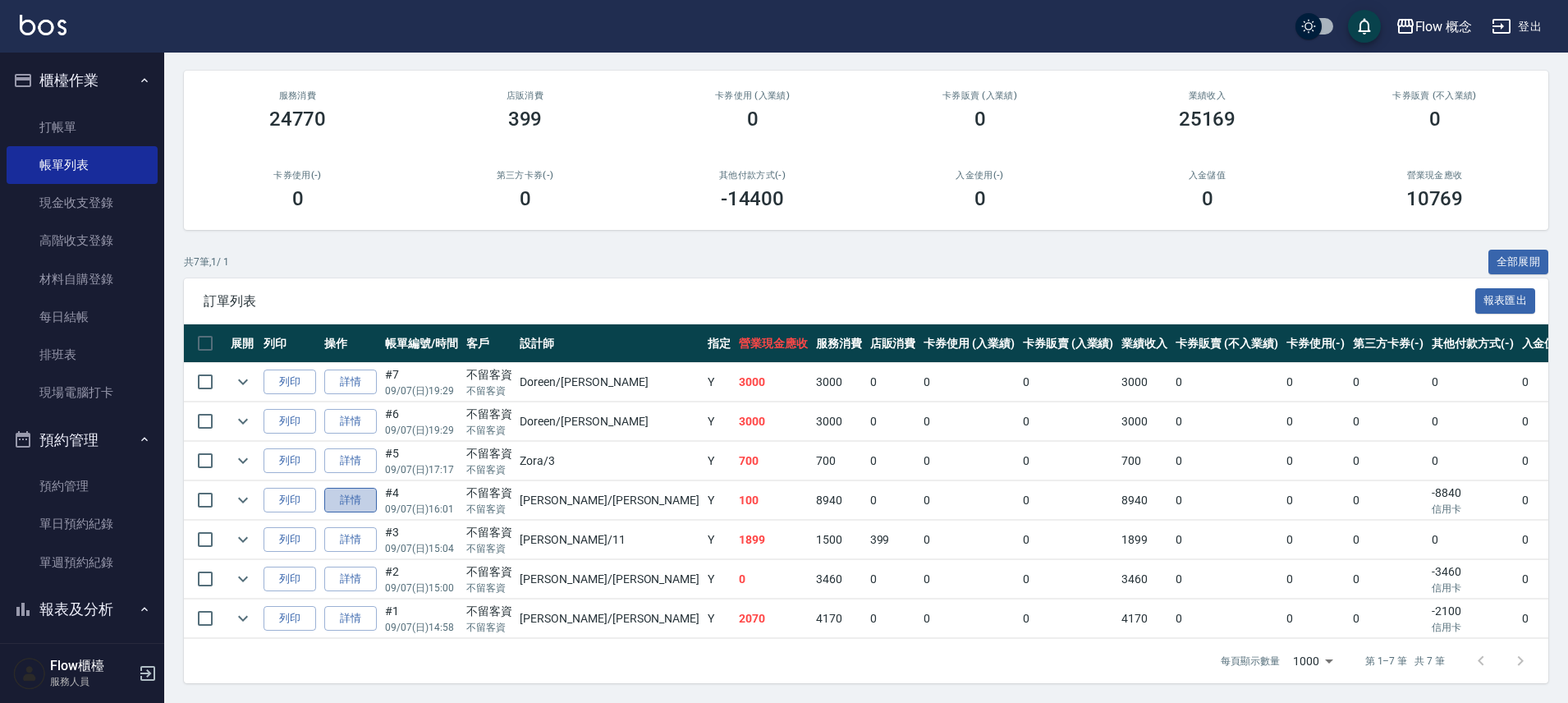
click at [355, 494] on link "詳情" at bounding box center [349, 501] width 52 height 26
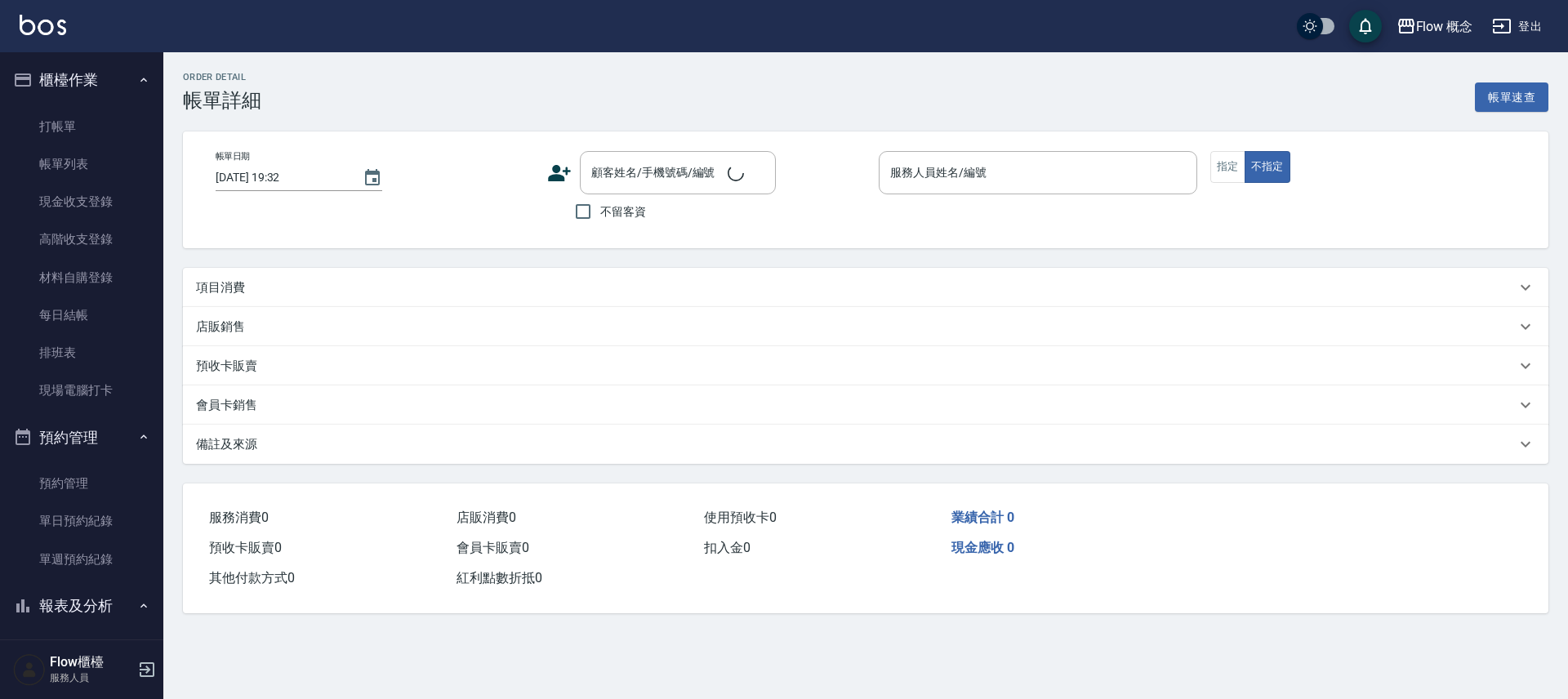
type input "[DATE] 16:01"
checkbox input "true"
type input "[PERSON_NAME]"
type input "FB/Instagram"
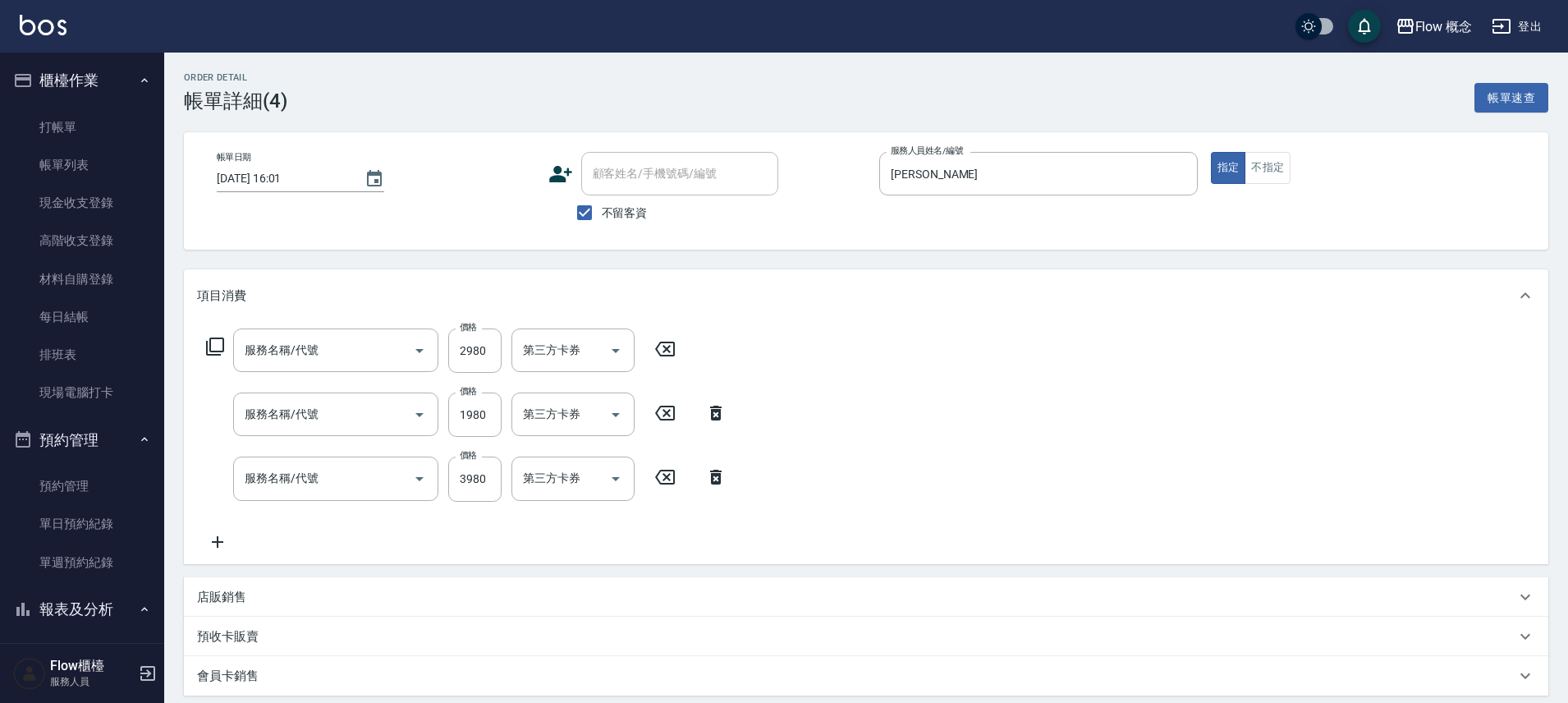
type input "京喚羽（[PERSON_NAME]）(521)"
type input "染髮(401)"
type input "縮毛矯正 (302)"
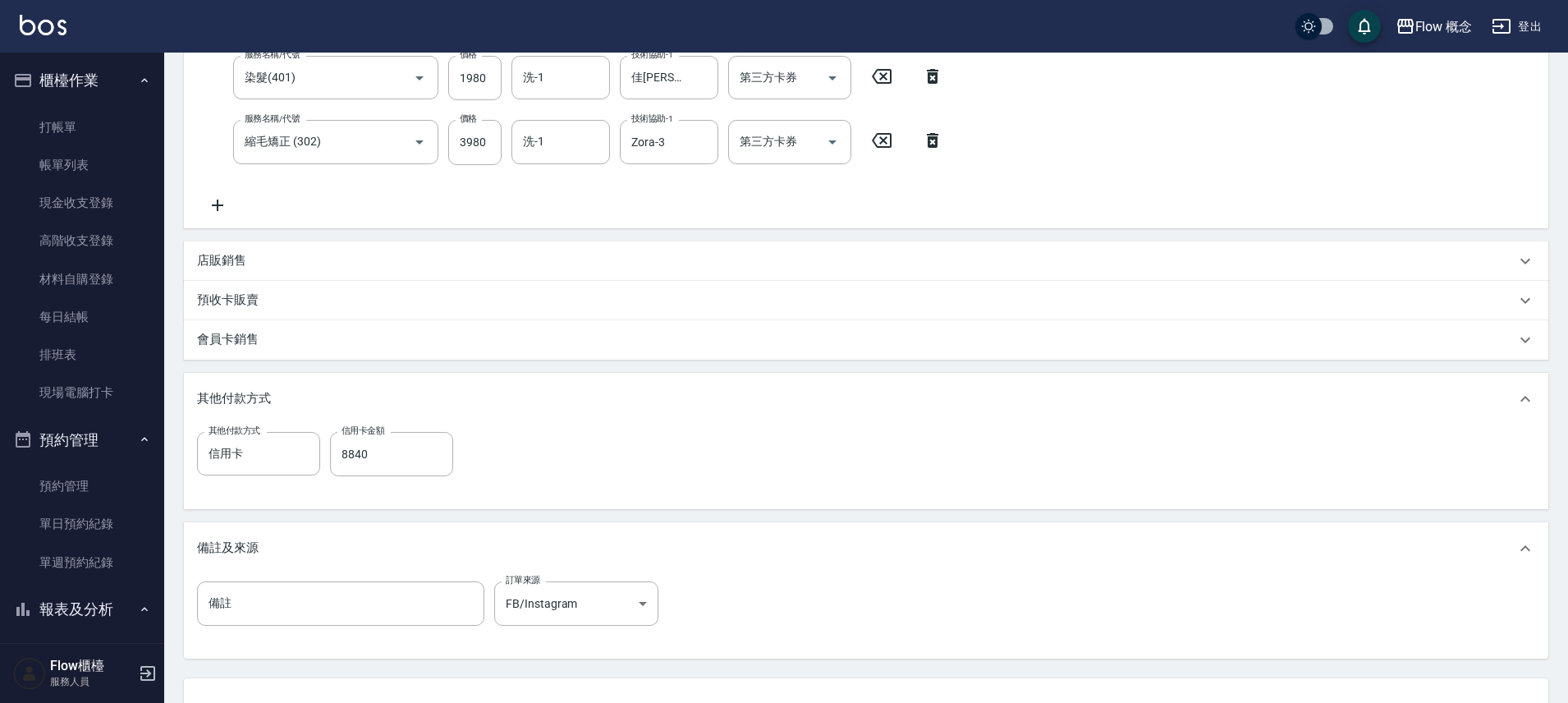
scroll to position [470, 0]
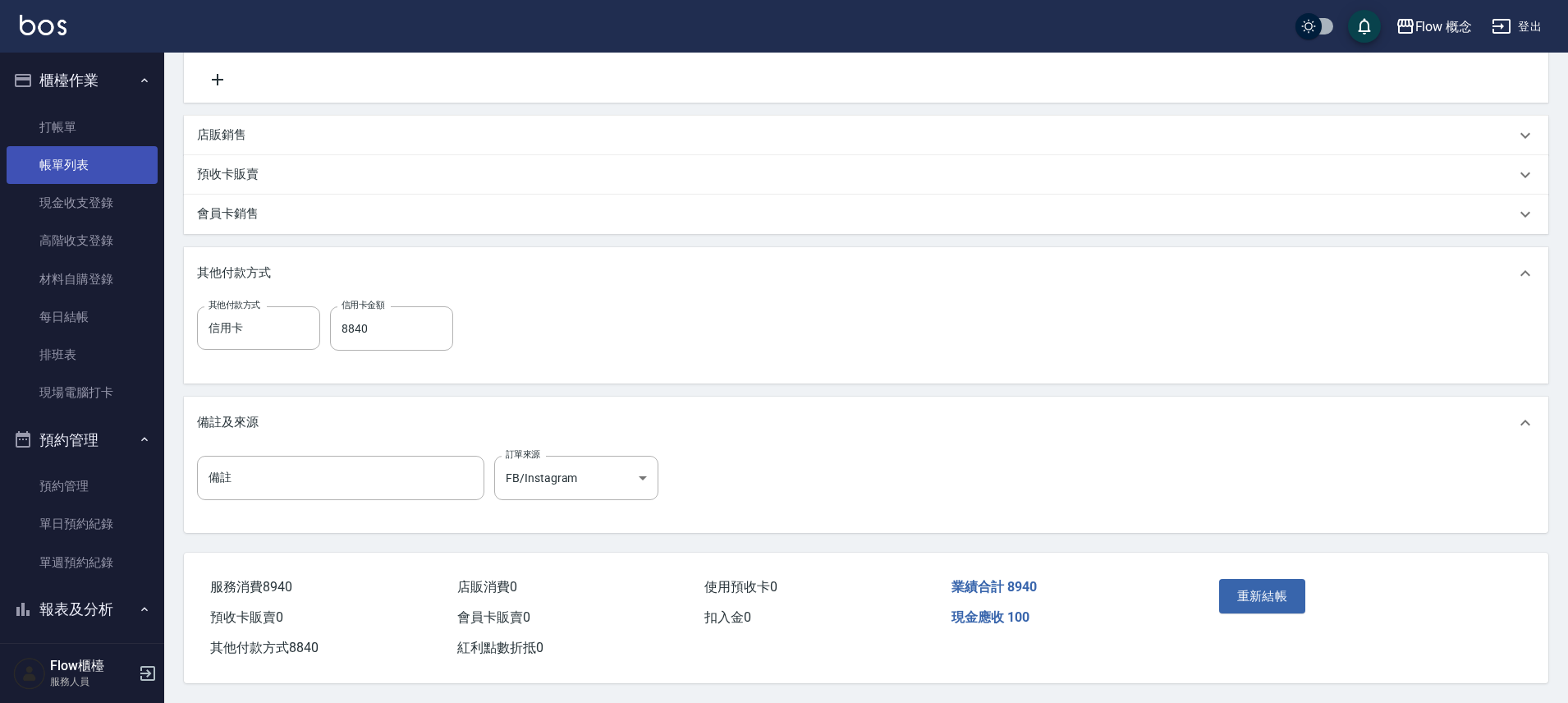
click at [124, 159] on link "帳單列表" at bounding box center [81, 165] width 151 height 38
click at [126, 170] on link "帳單列表" at bounding box center [81, 165] width 151 height 38
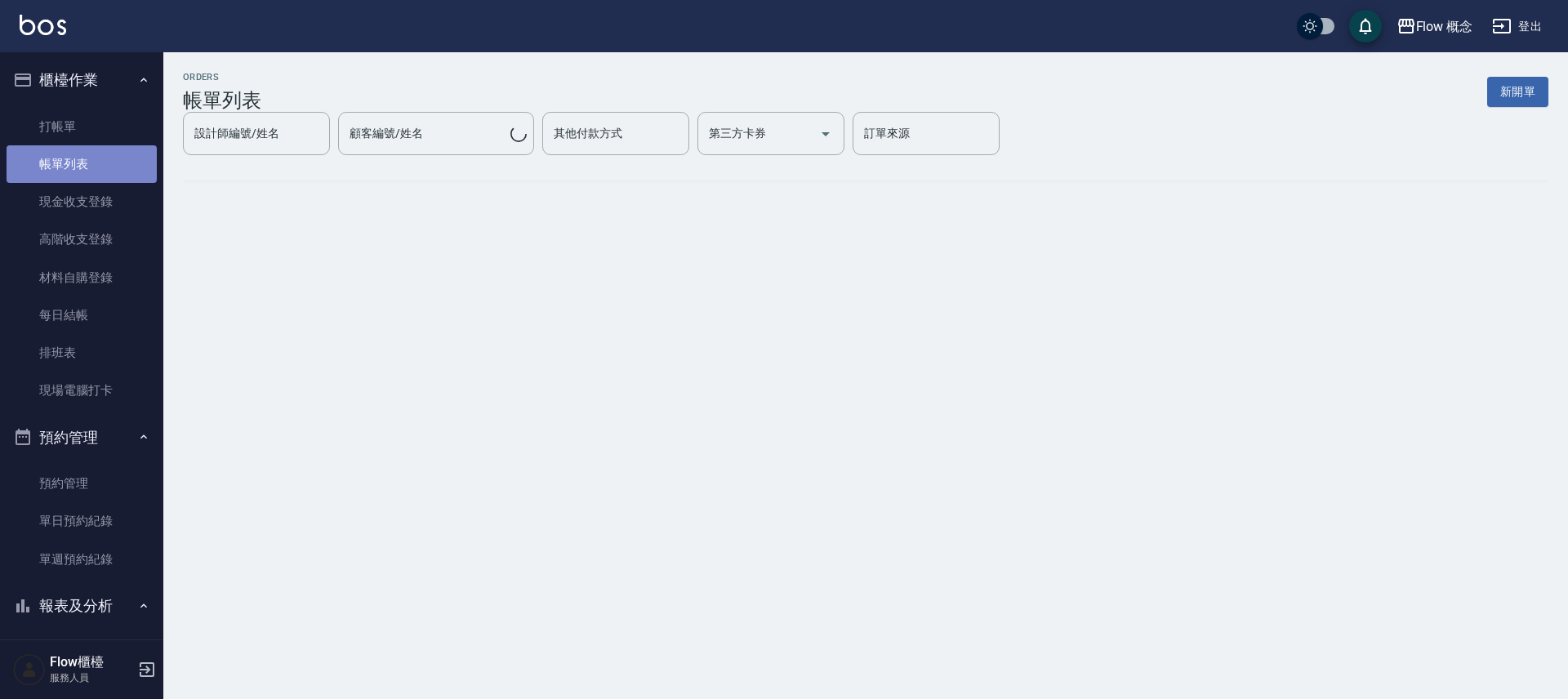
click at [126, 169] on link "帳單列表" at bounding box center [81, 164] width 150 height 37
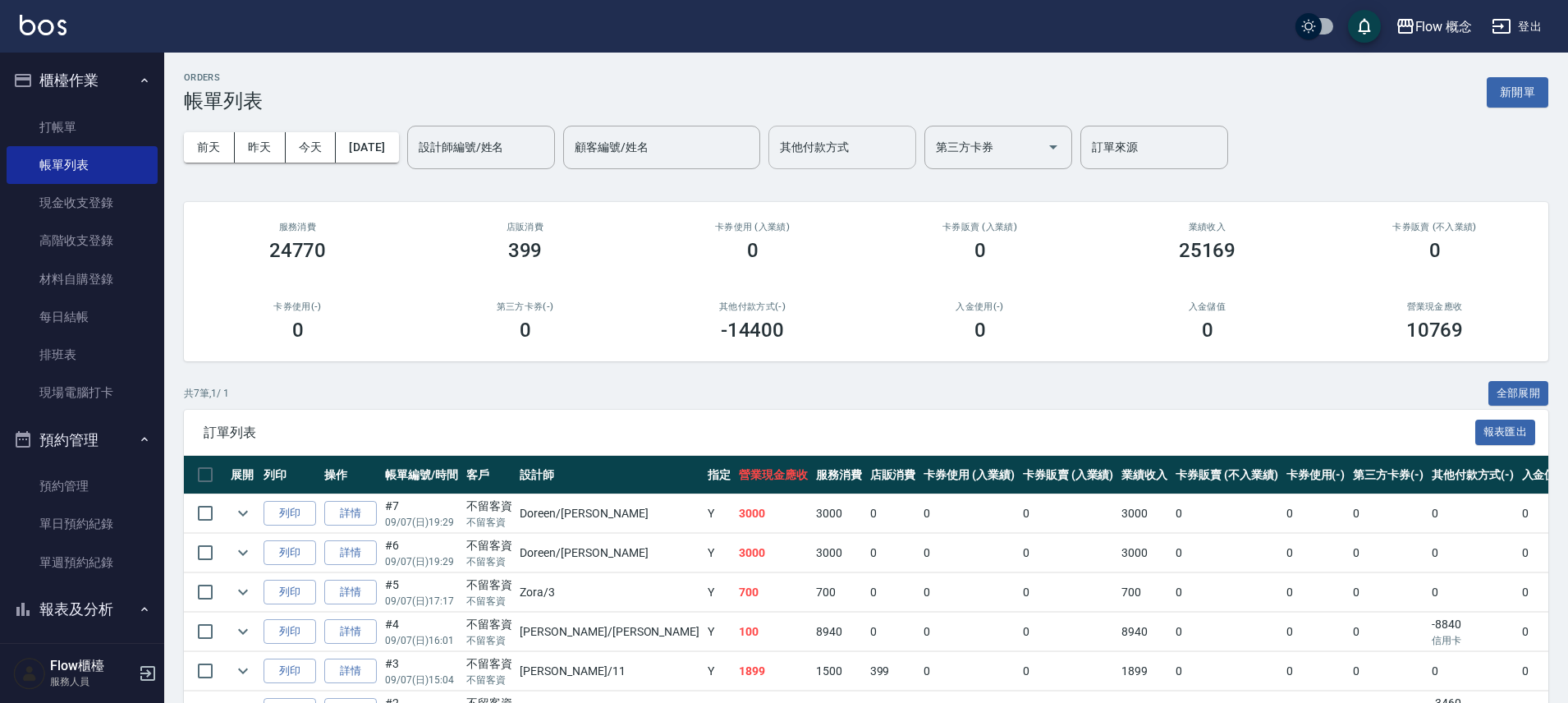
click at [870, 149] on input "其他付款方式" at bounding box center [842, 146] width 133 height 28
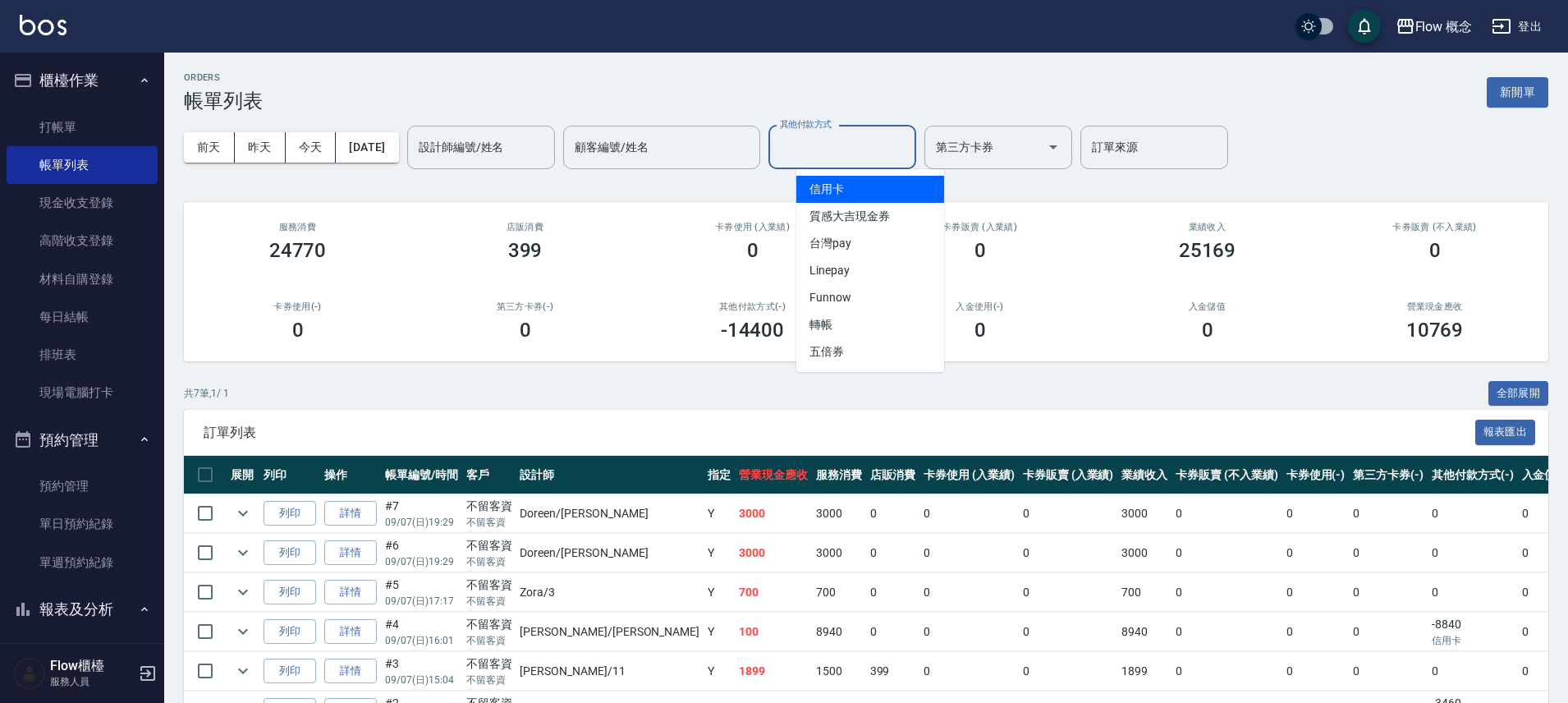
click at [892, 188] on span "信用卡" at bounding box center [869, 189] width 147 height 27
type input "信用卡"
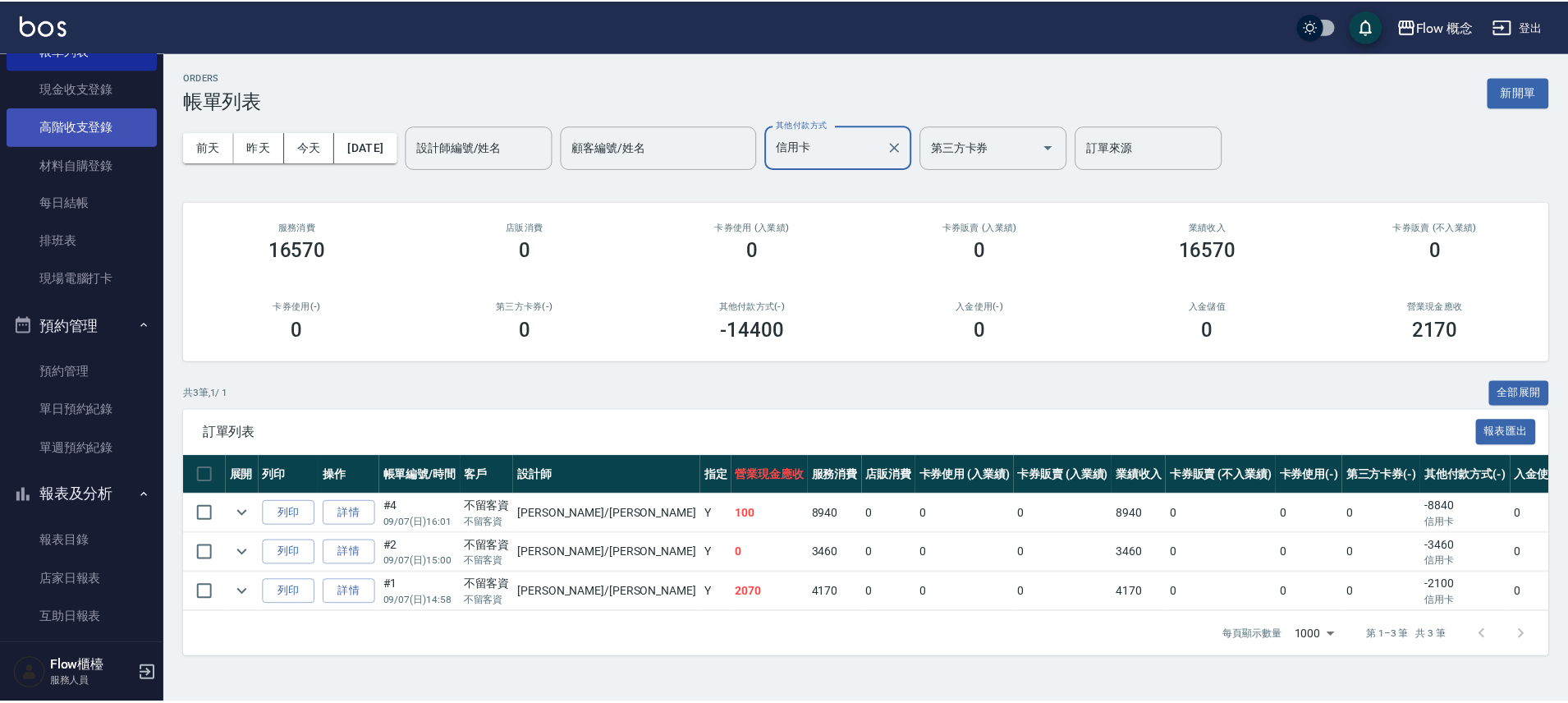
scroll to position [30, 0]
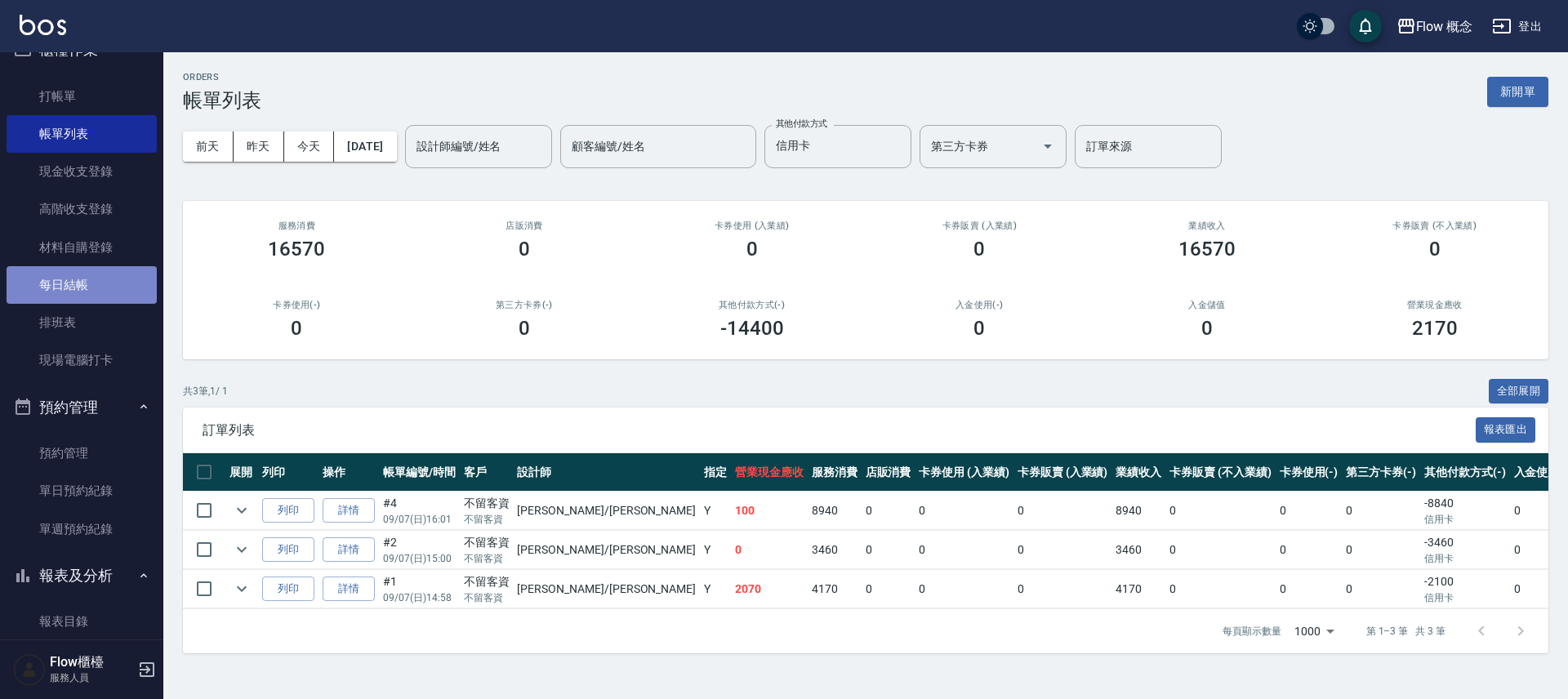
click at [89, 300] on link "每日結帳" at bounding box center [81, 284] width 150 height 37
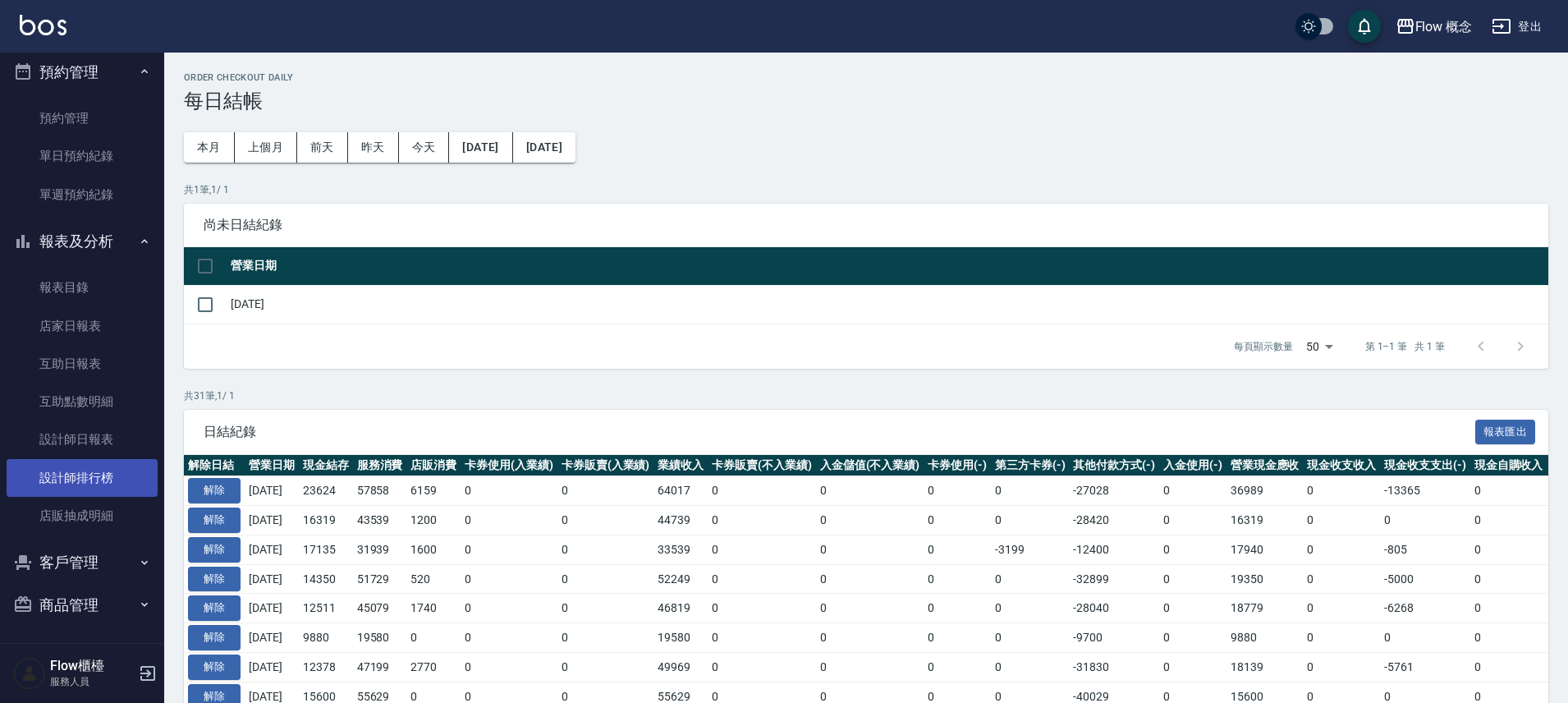
scroll to position [367, 0]
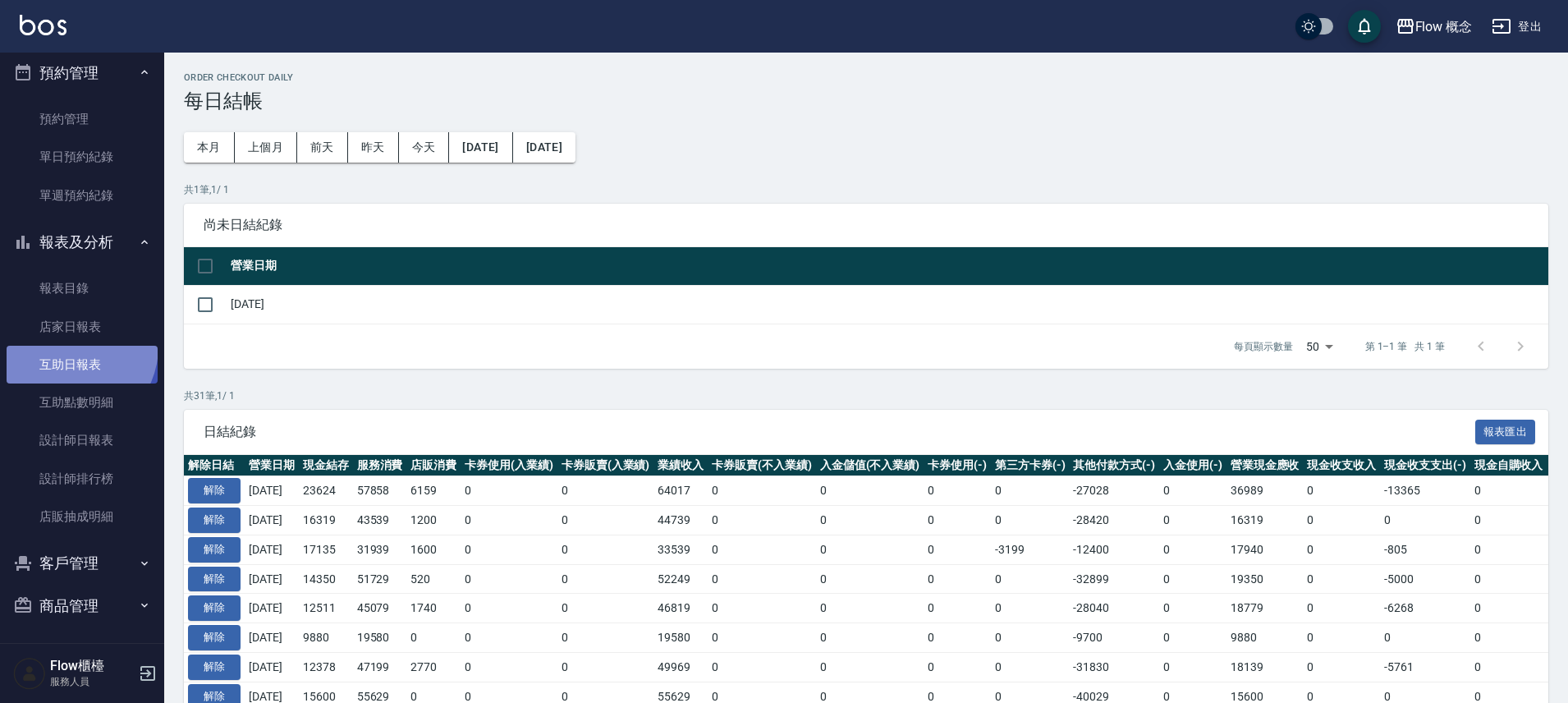
click at [80, 329] on link "店家日報表" at bounding box center [81, 326] width 151 height 38
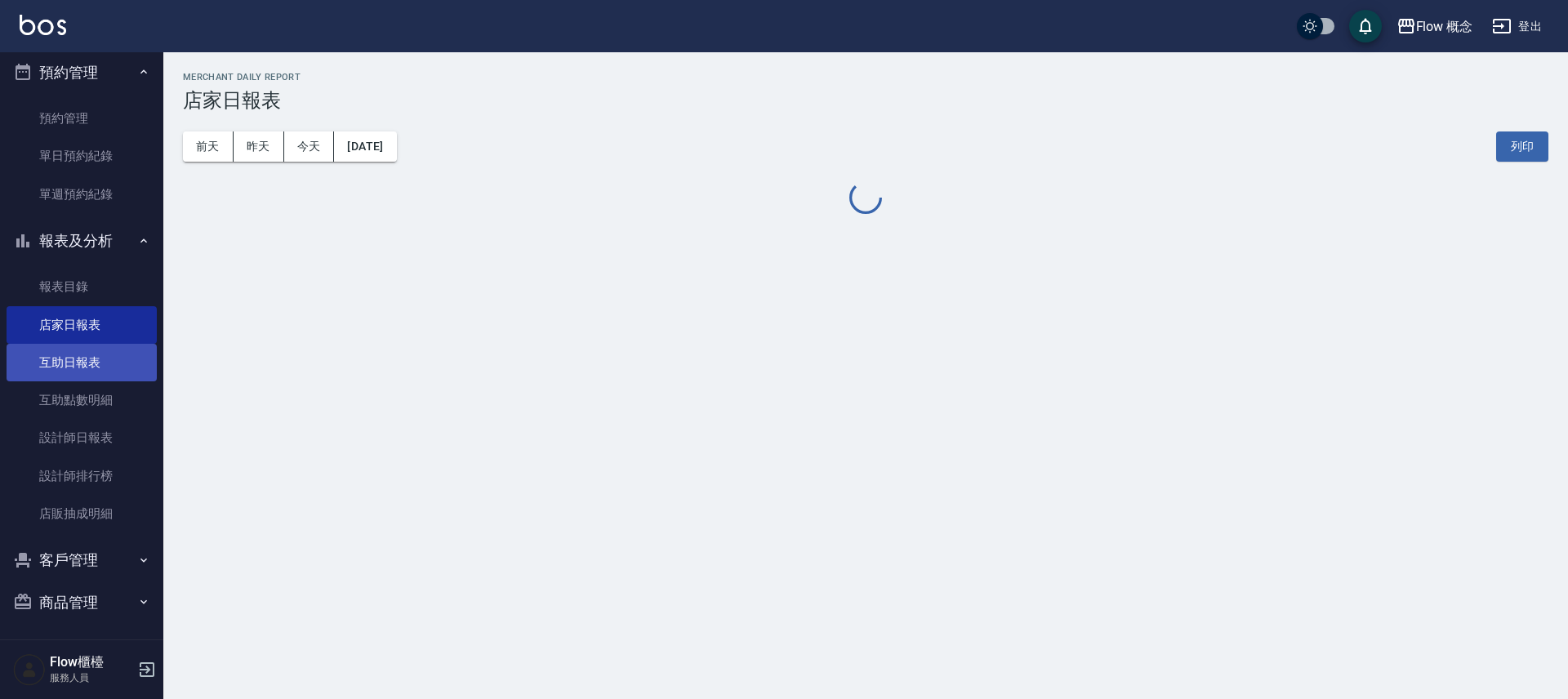
click at [79, 327] on link "店家日報表" at bounding box center [81, 324] width 150 height 37
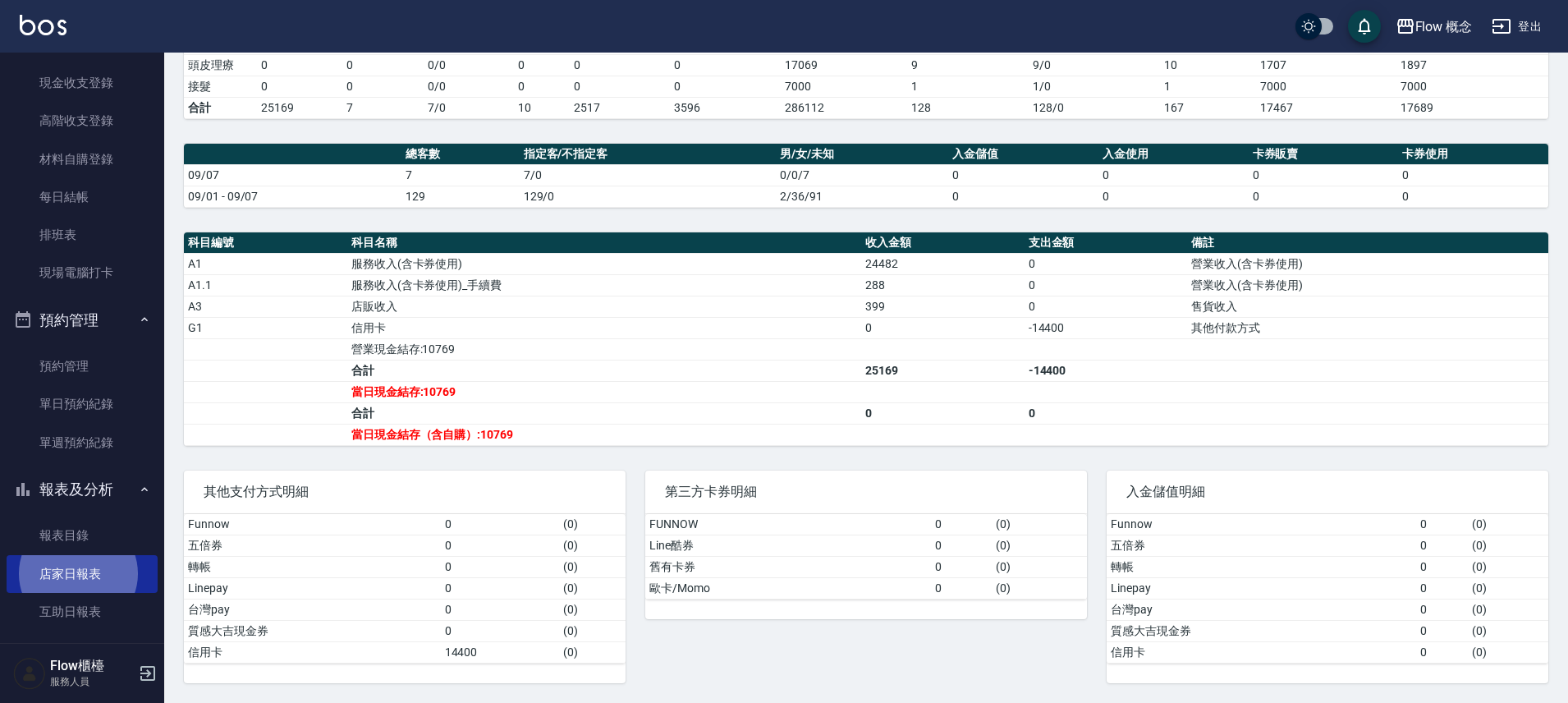
scroll to position [297, 0]
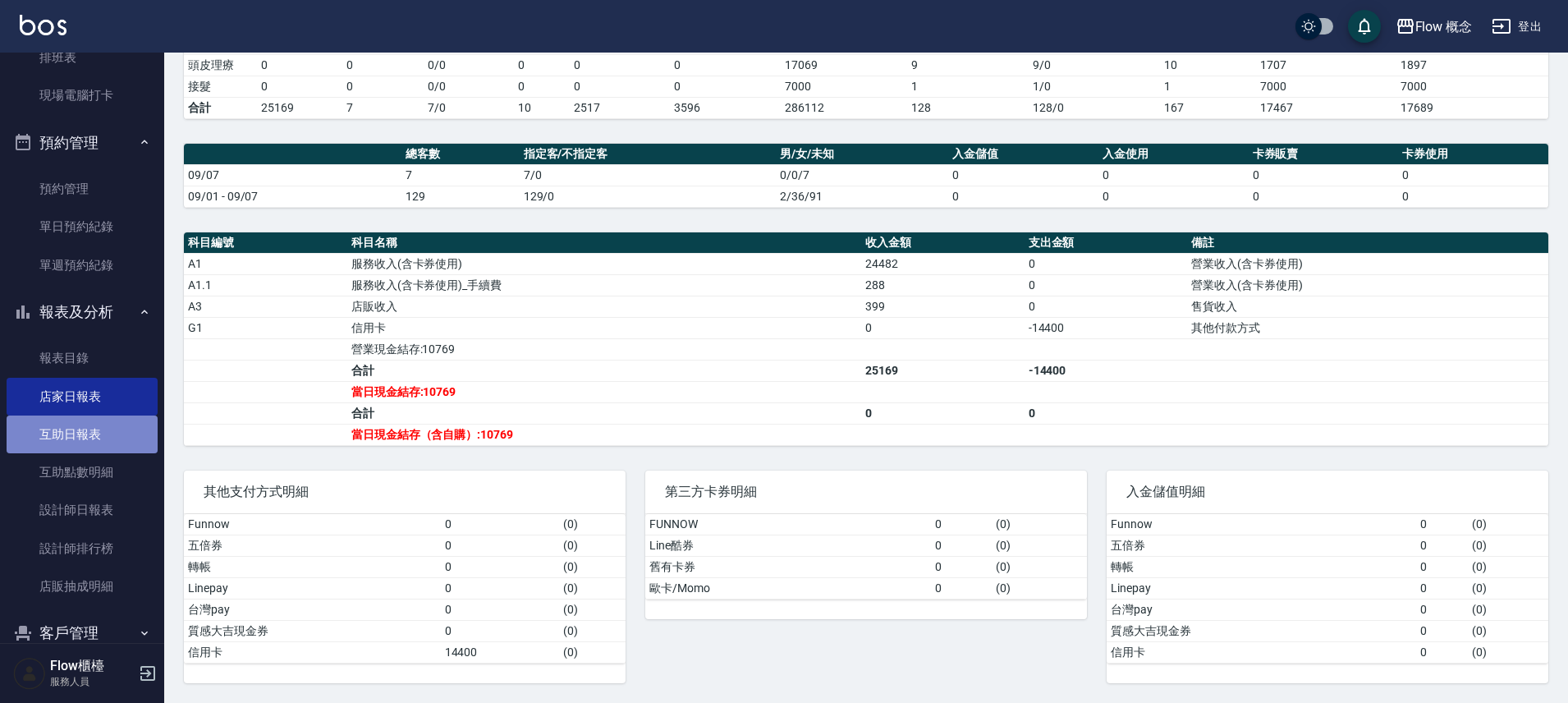
click at [121, 442] on link "互助日報表" at bounding box center [81, 434] width 151 height 38
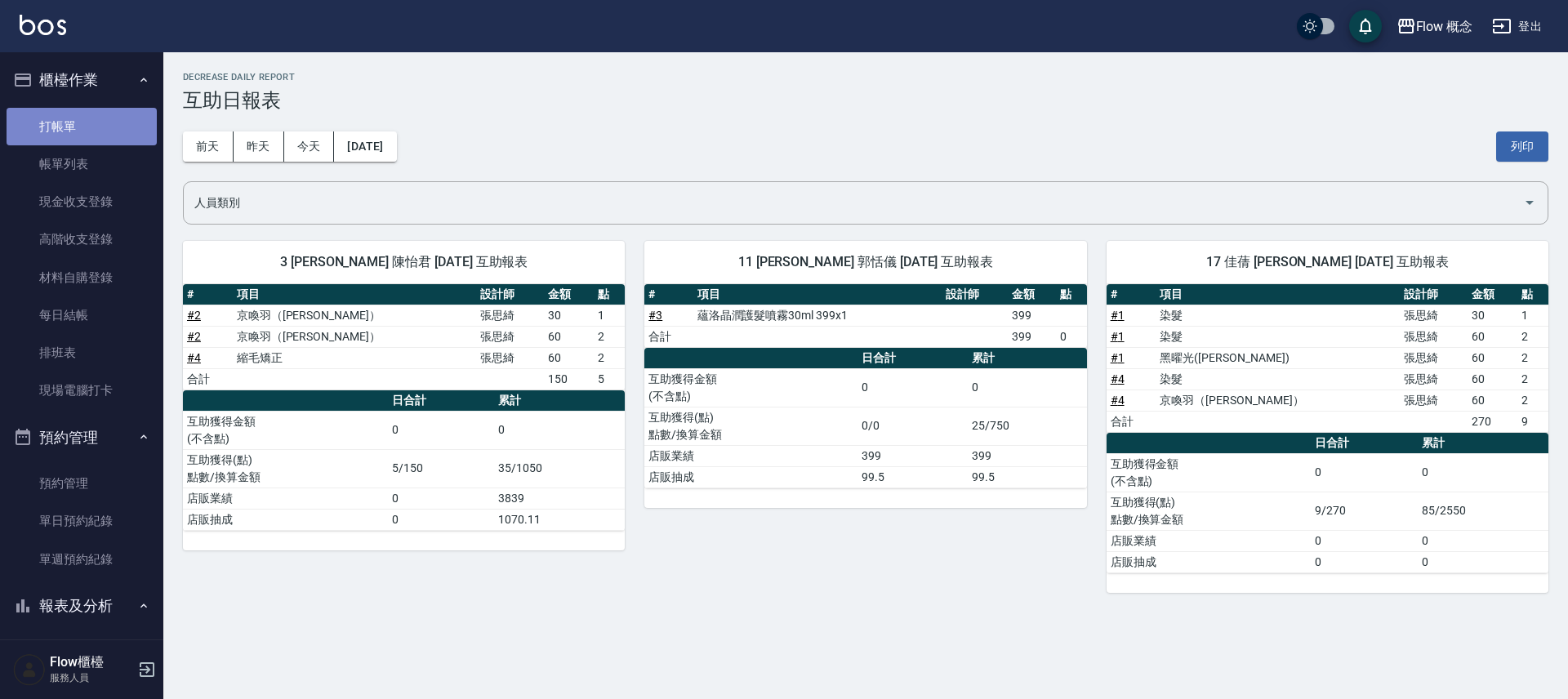
click at [92, 129] on link "打帳單" at bounding box center [81, 126] width 150 height 37
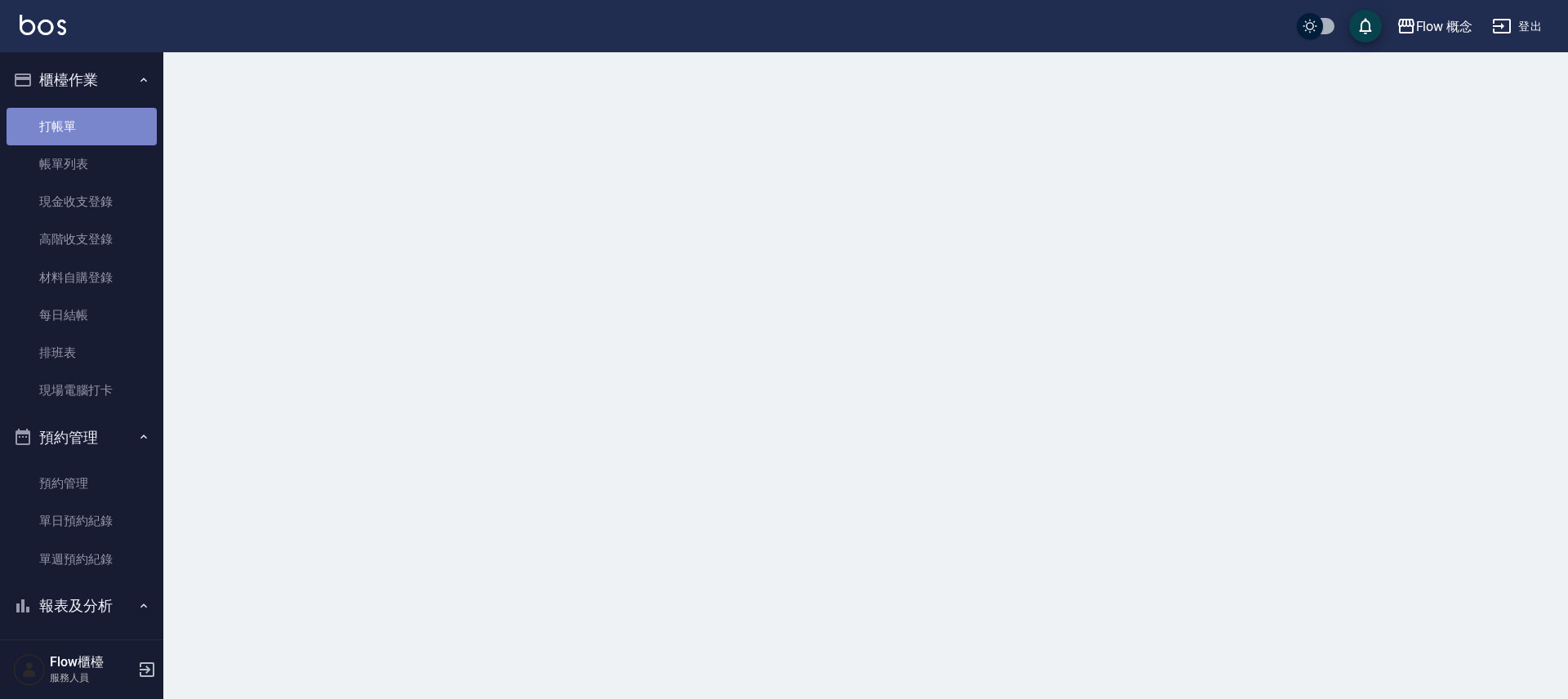
click at [92, 129] on link "打帳單" at bounding box center [81, 126] width 150 height 37
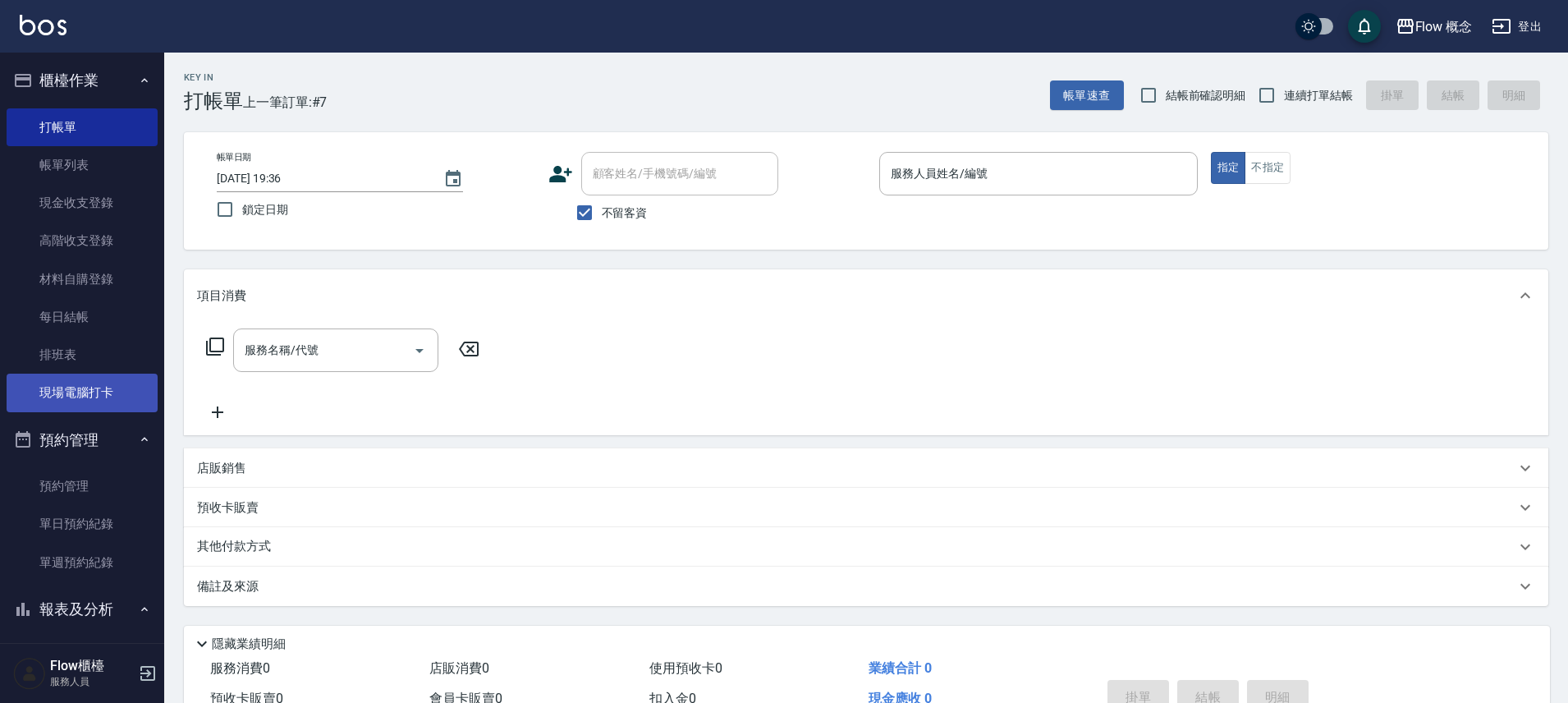
click at [114, 384] on link "現場電腦打卡" at bounding box center [81, 392] width 151 height 38
